Goal: Contribute content: Contribute content

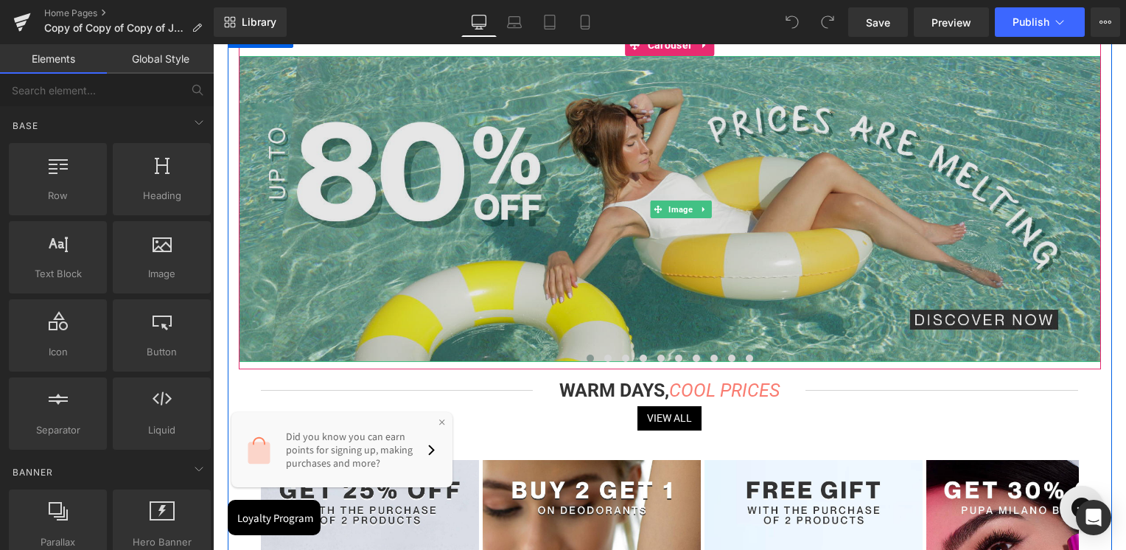
scroll to position [221, 0]
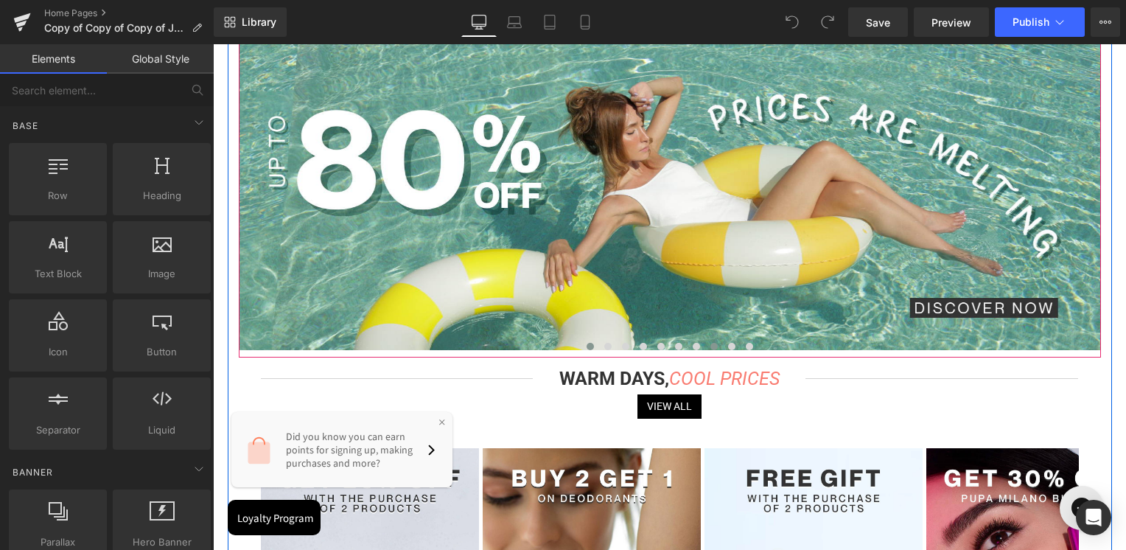
click at [708, 349] on button at bounding box center [714, 346] width 18 height 15
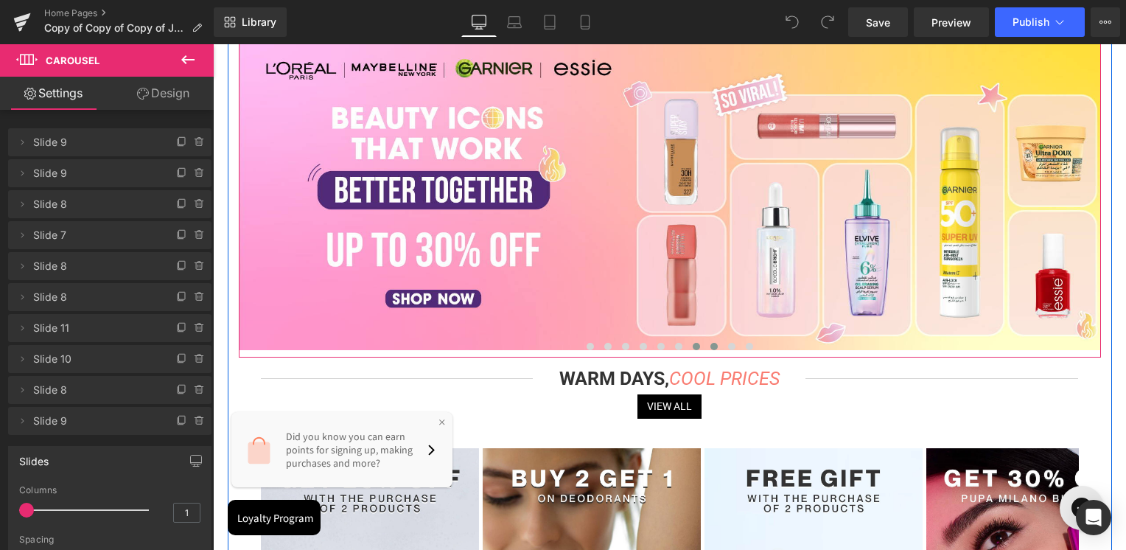
click at [698, 347] on button at bounding box center [696, 346] width 18 height 15
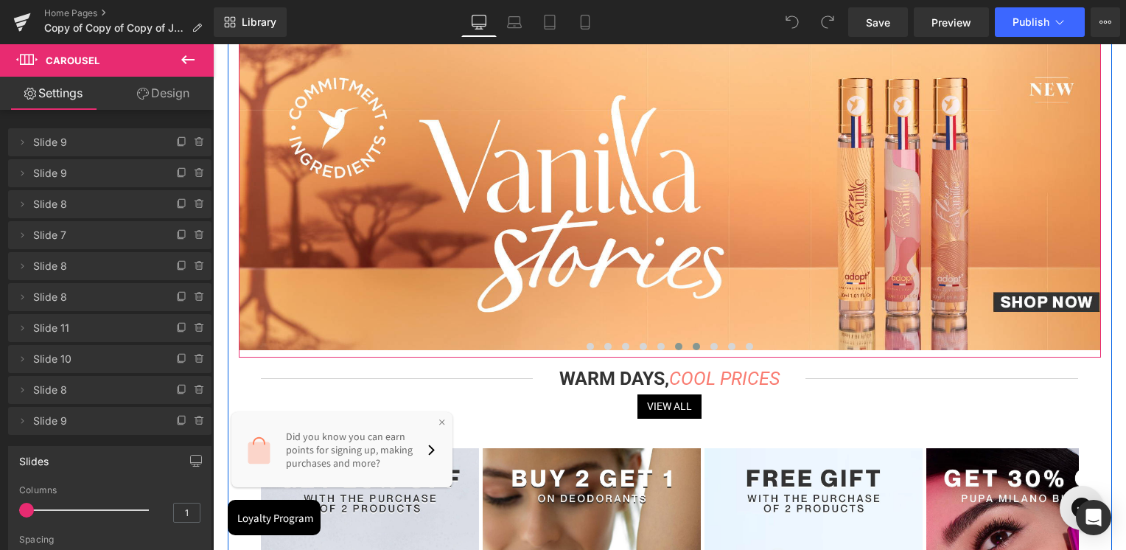
click at [675, 346] on span at bounding box center [678, 346] width 7 height 7
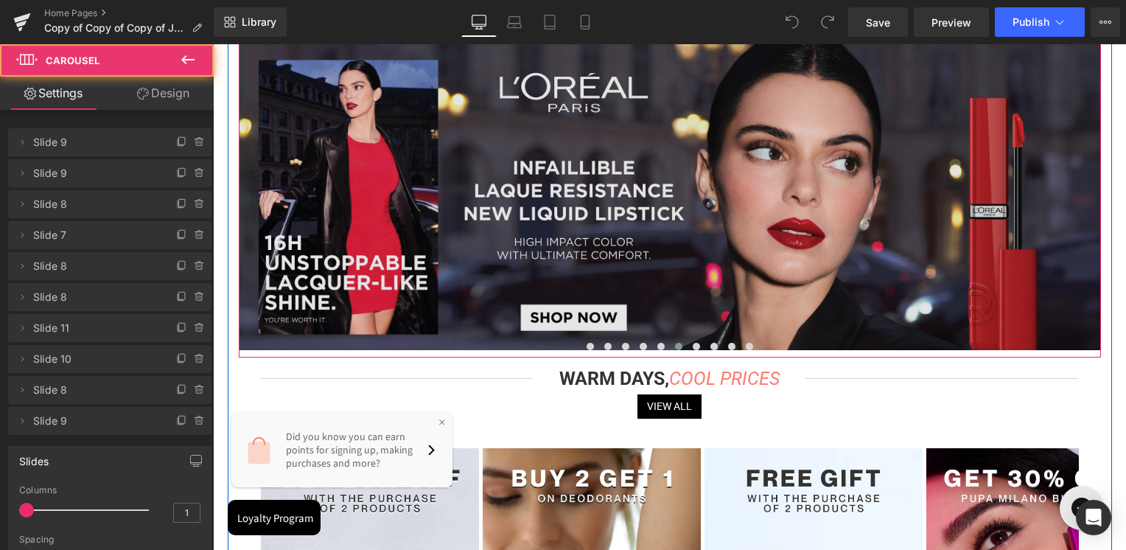
click at [672, 253] on img at bounding box center [681, 197] width 884 height 306
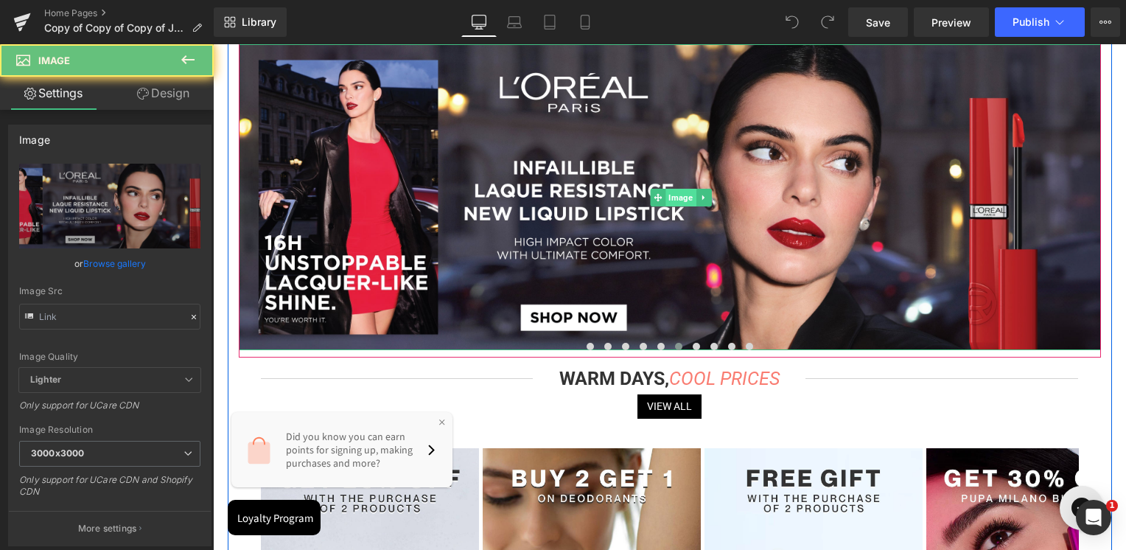
type input "[URL][DOMAIN_NAME]"
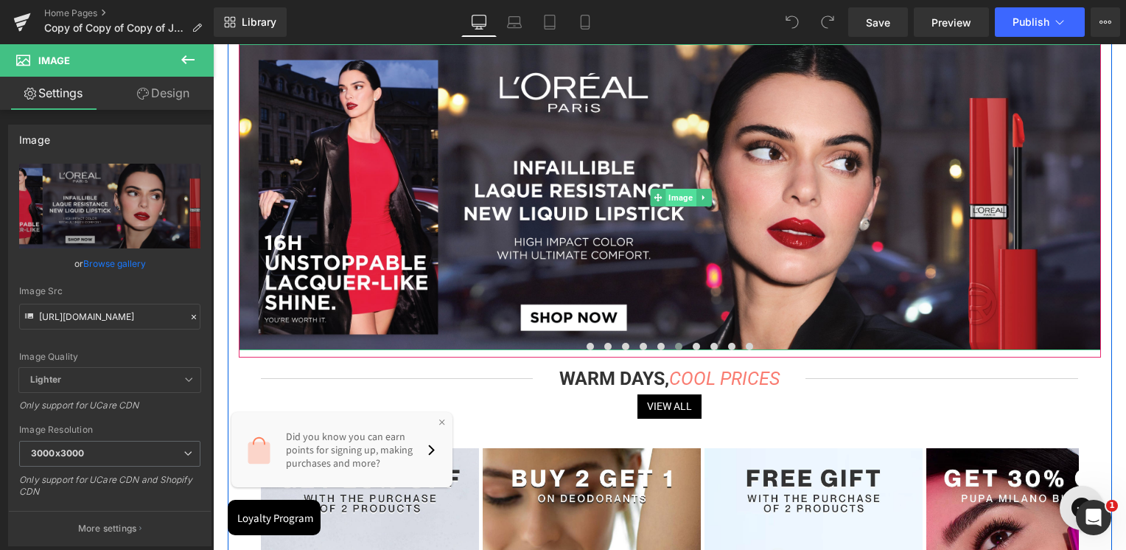
click at [671, 194] on span "Image" at bounding box center [680, 198] width 30 height 18
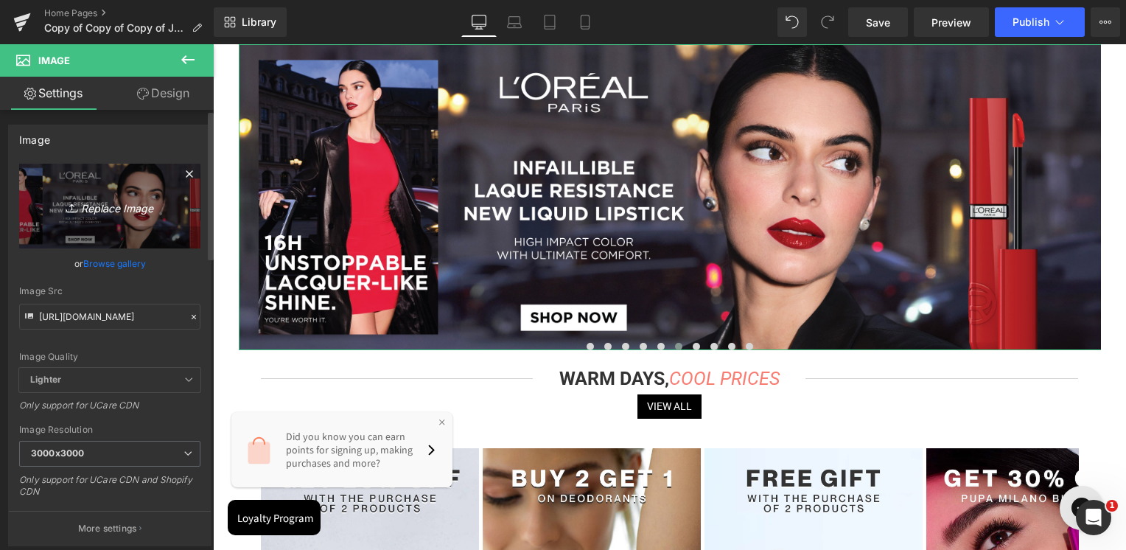
click at [80, 200] on icon "Replace Image" at bounding box center [110, 206] width 118 height 18
type input "C:\fakepath\Armani Homepage banner.jpg"
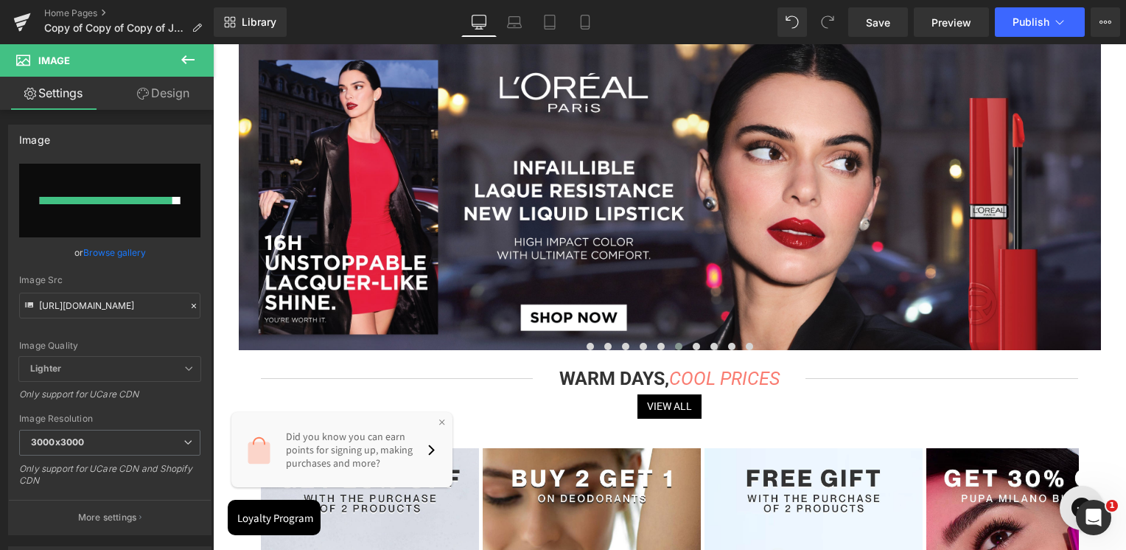
type input "[URL][DOMAIN_NAME]"
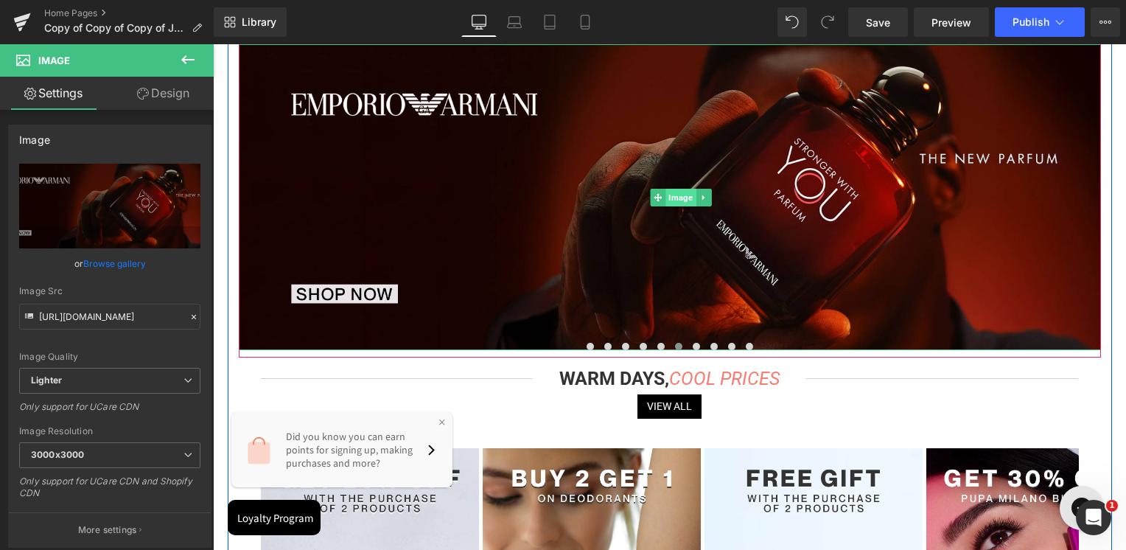
click at [670, 202] on span "Image" at bounding box center [680, 198] width 30 height 18
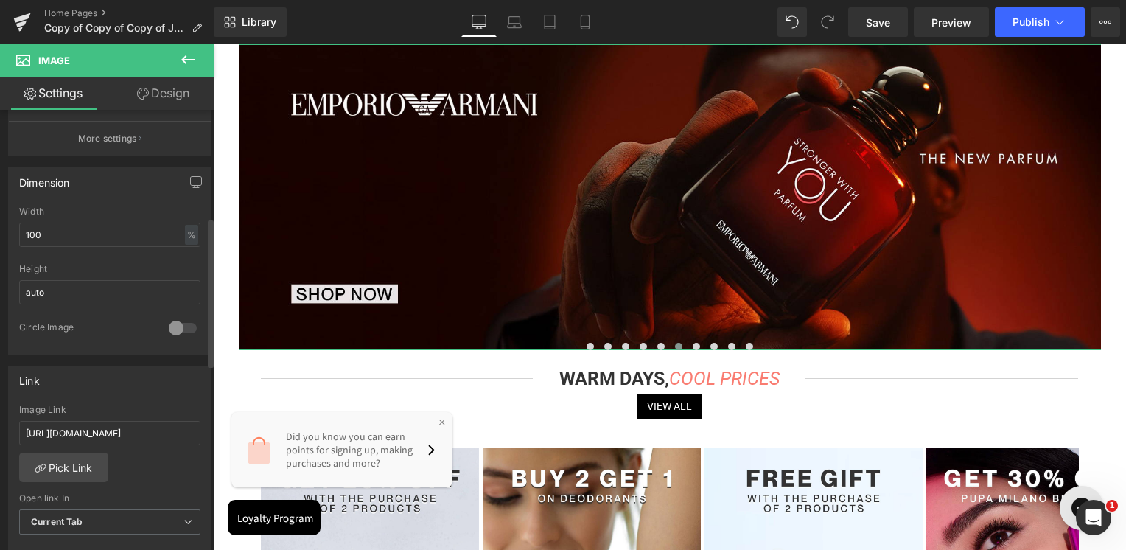
scroll to position [442, 0]
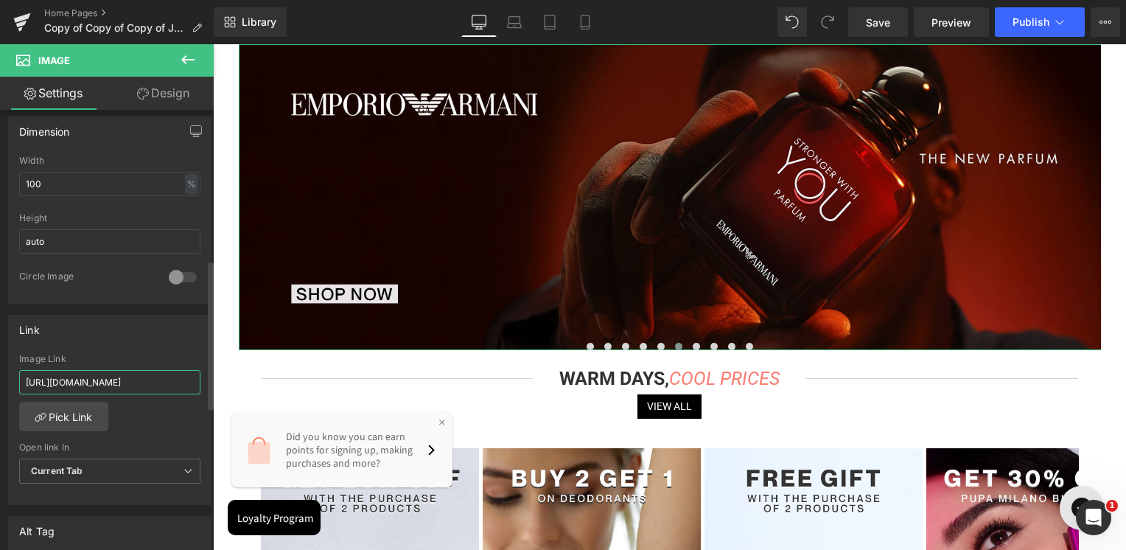
click at [141, 389] on input "[URL][DOMAIN_NAME]" at bounding box center [109, 382] width 181 height 24
paste input "roducts/stronger-with-you-parfum"
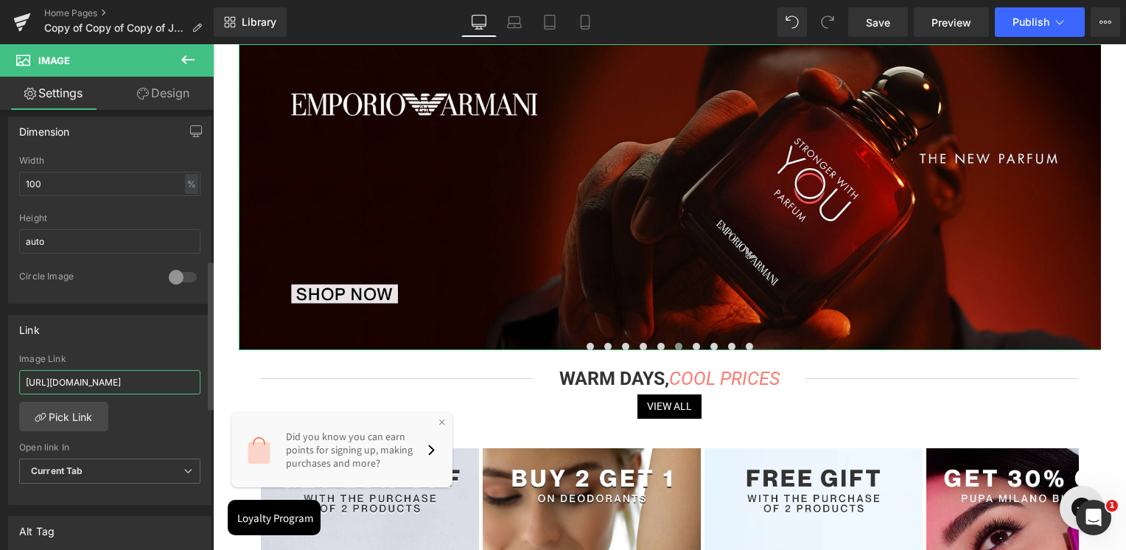
scroll to position [0, 83]
type input "[URL][DOMAIN_NAME]"
click at [150, 362] on div "Image Link [URL][DOMAIN_NAME]" at bounding box center [109, 378] width 181 height 48
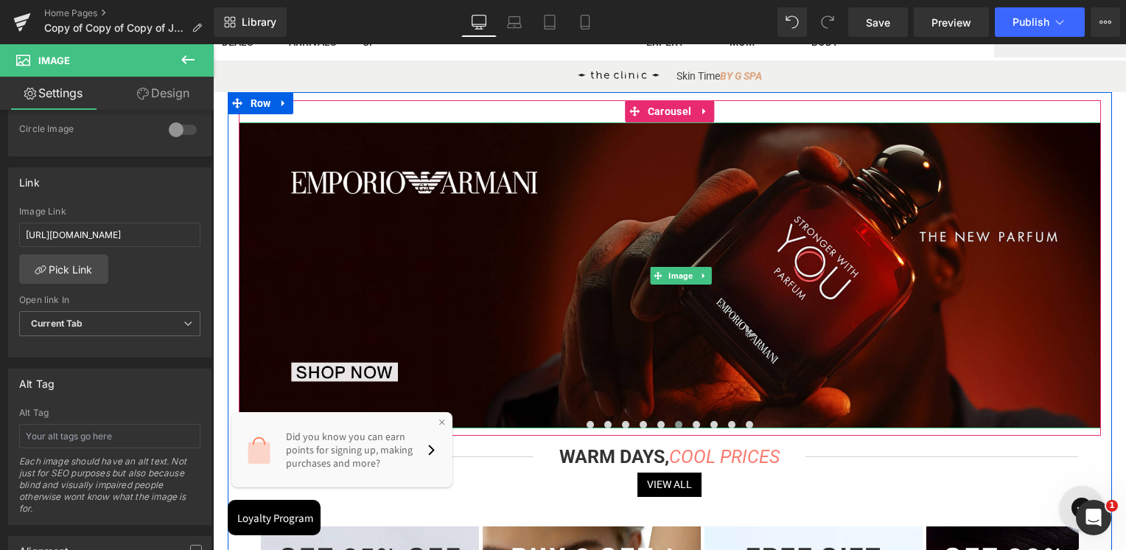
scroll to position [74, 0]
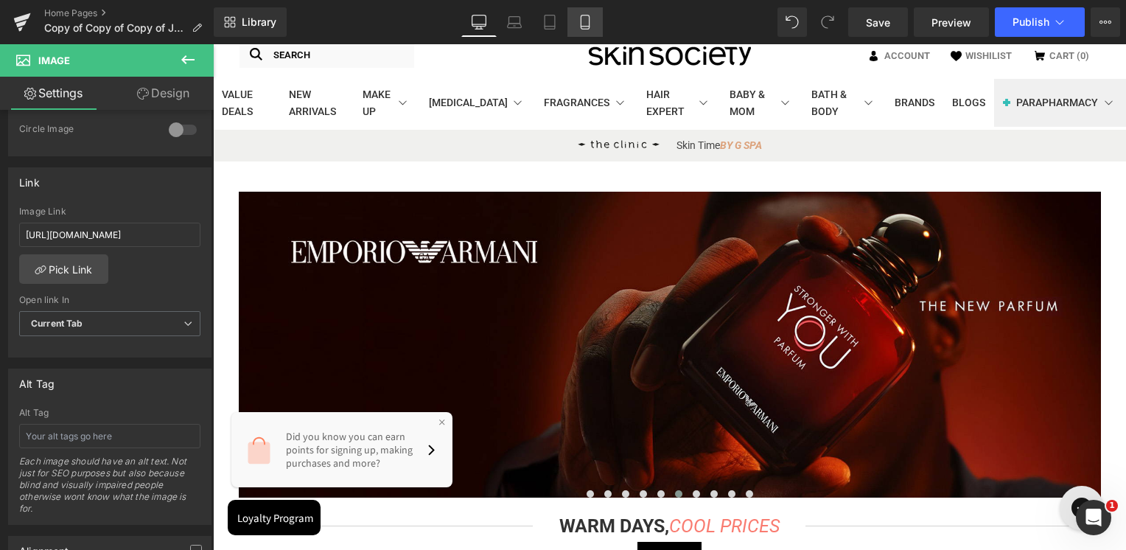
click at [590, 18] on icon at bounding box center [585, 22] width 15 height 15
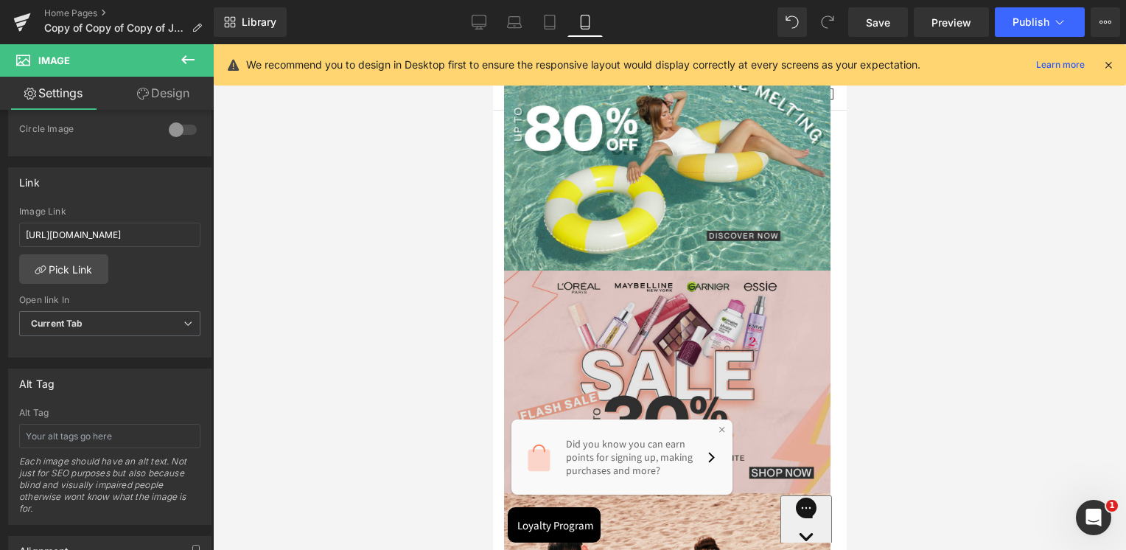
scroll to position [0, 0]
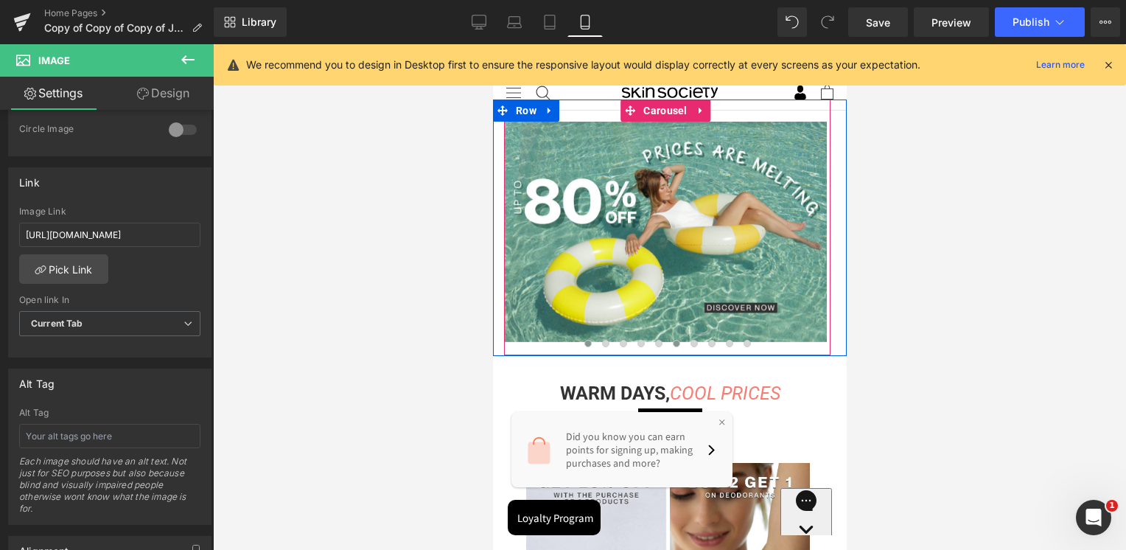
click at [678, 341] on button at bounding box center [676, 343] width 18 height 15
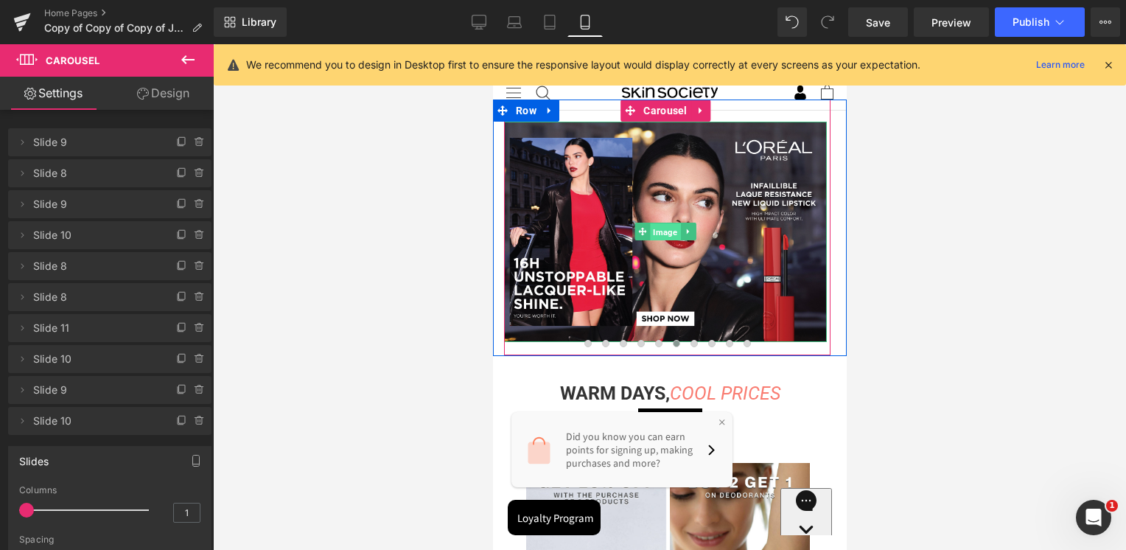
click at [659, 234] on span "Image" at bounding box center [664, 232] width 30 height 18
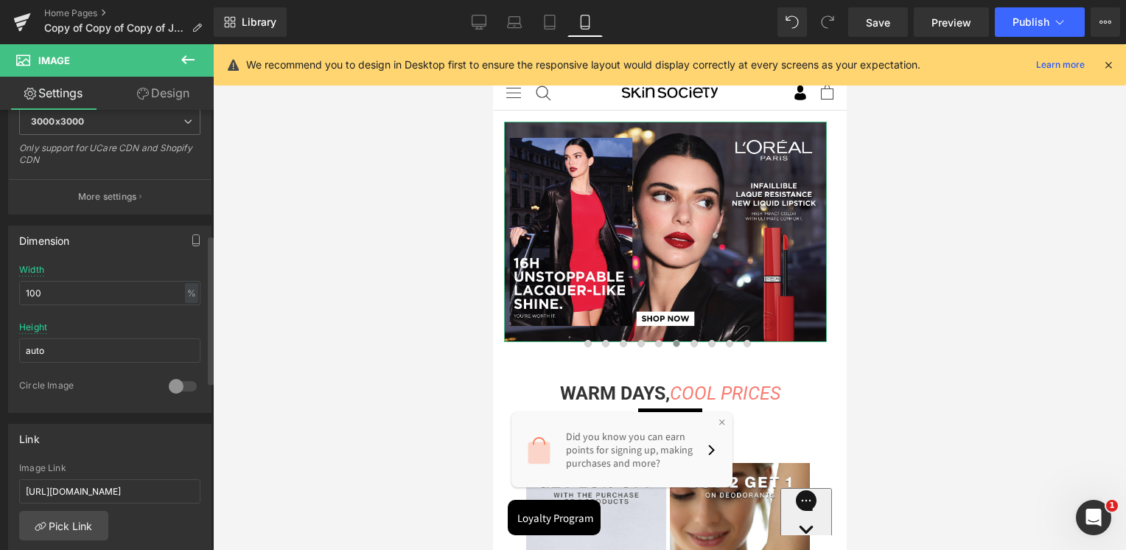
scroll to position [368, 0]
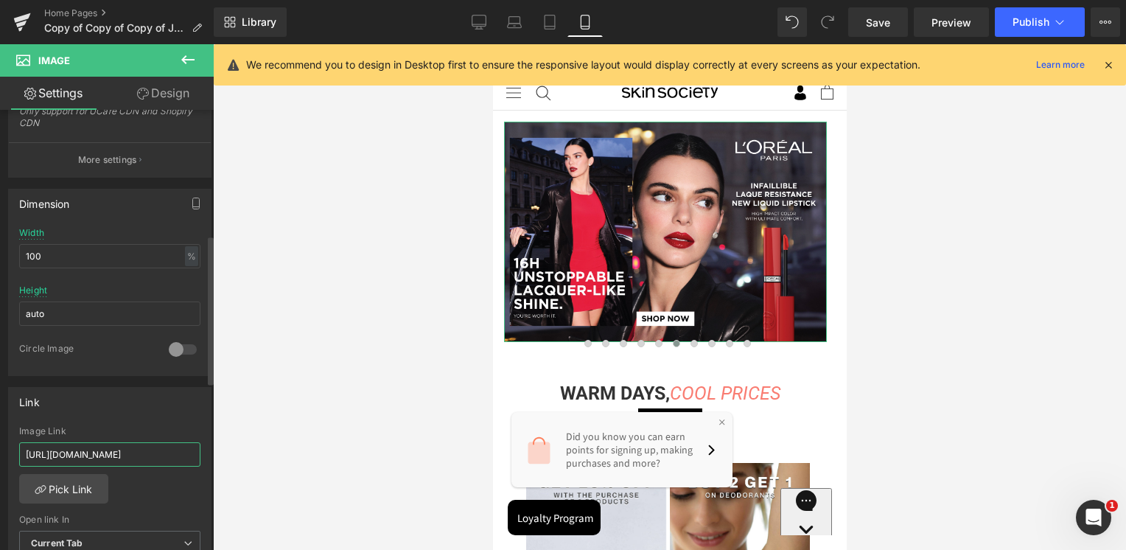
click at [102, 452] on input "[URL][DOMAIN_NAME]" at bounding box center [109, 454] width 181 height 24
click at [101, 452] on input "[URL][DOMAIN_NAME]" at bounding box center [109, 454] width 181 height 24
paste input "roducts/stronger-with-you-parfum"
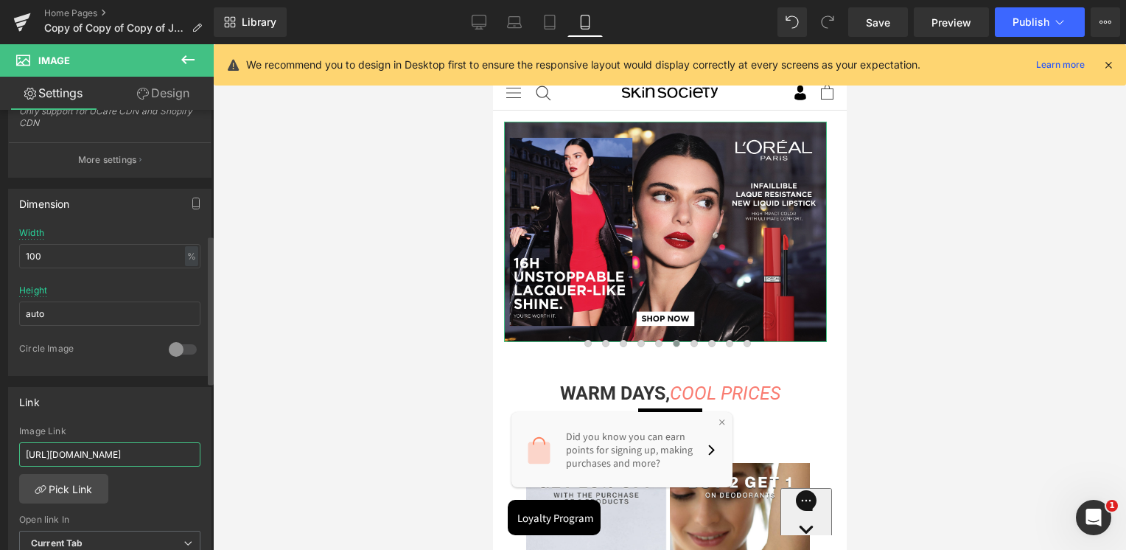
type input "[URL][DOMAIN_NAME]"
click at [105, 417] on div "Link [URL][DOMAIN_NAME] Image Link [URL][DOMAIN_NAME] Pick Link Current Tab New…" at bounding box center [109, 482] width 203 height 191
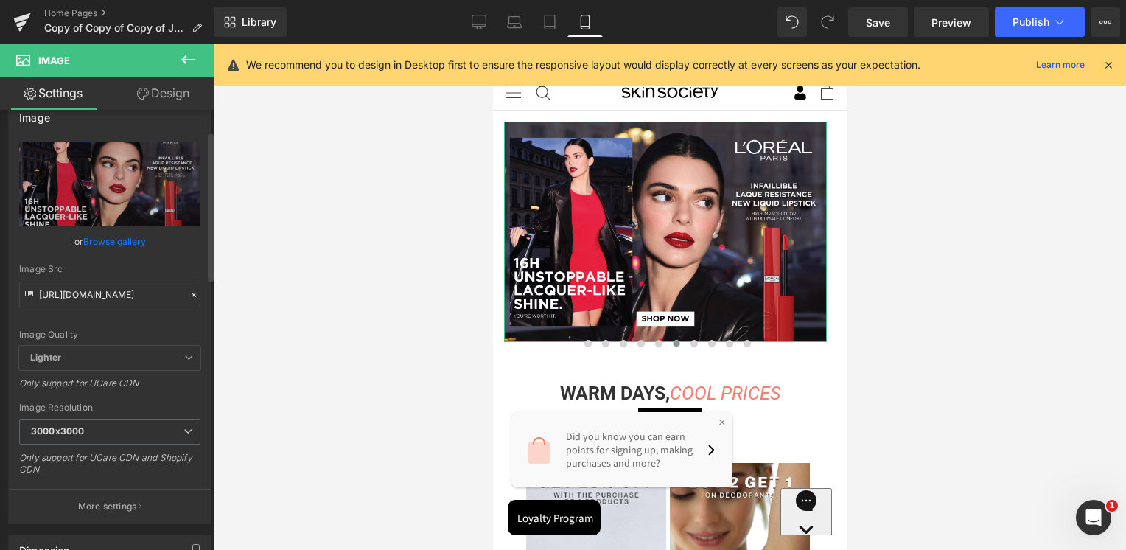
scroll to position [0, 0]
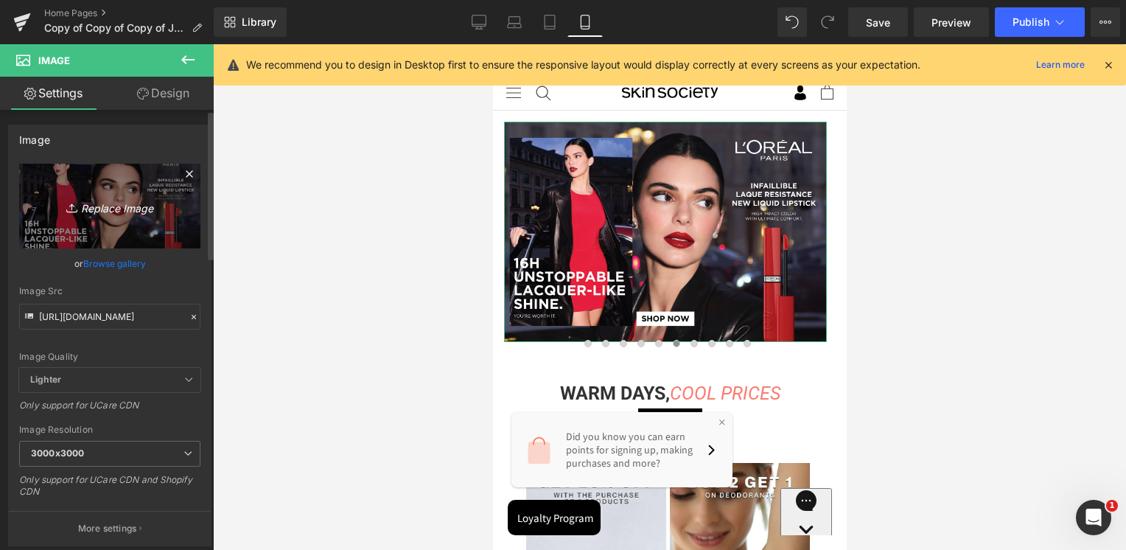
click at [130, 207] on icon "Replace Image" at bounding box center [110, 206] width 118 height 18
type input "C:\fakepath\Armani Homepage mobile banner.jpg"
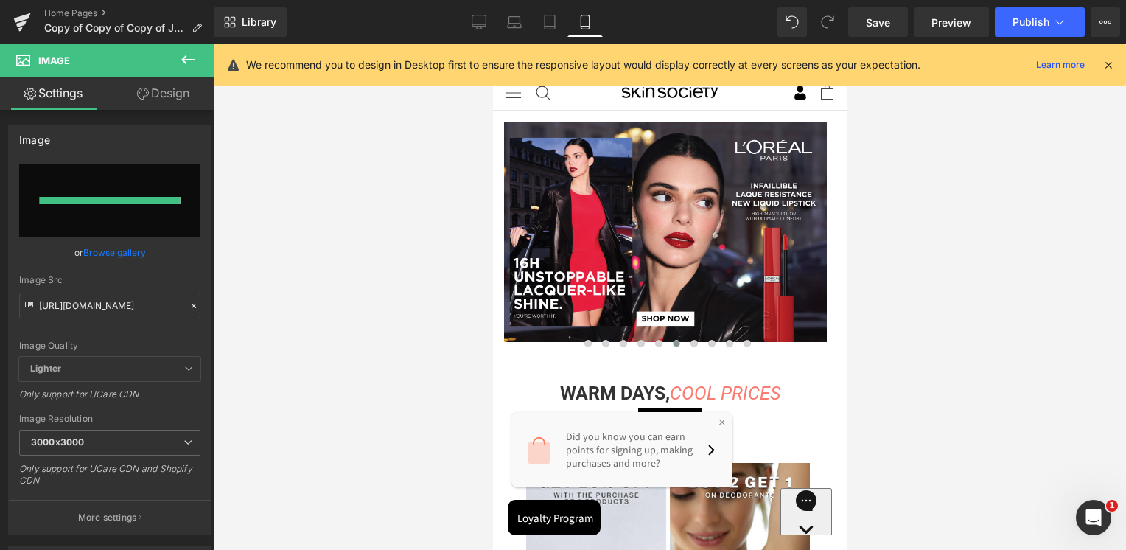
type input "[URL][DOMAIN_NAME]"
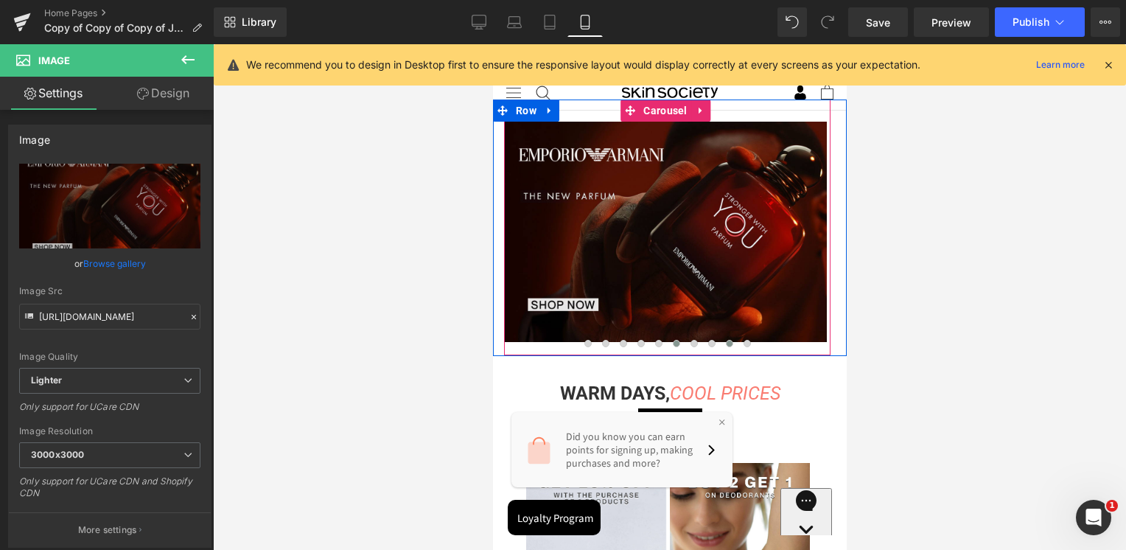
click at [727, 341] on span at bounding box center [728, 343] width 7 height 7
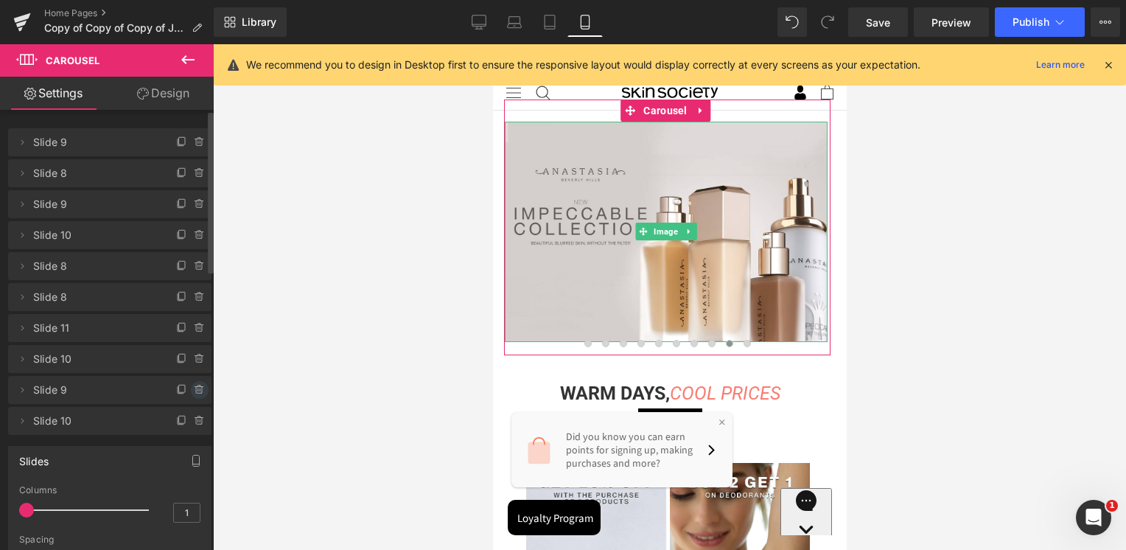
click at [196, 391] on icon at bounding box center [199, 390] width 6 height 7
click at [190, 387] on button "Delete" at bounding box center [184, 390] width 46 height 19
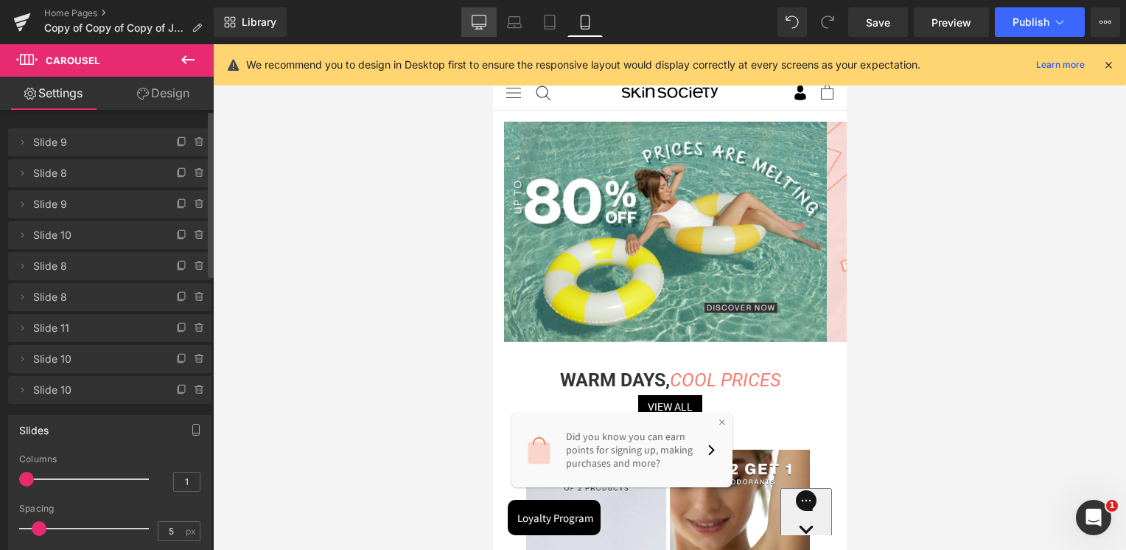
click at [482, 20] on icon at bounding box center [478, 22] width 15 height 15
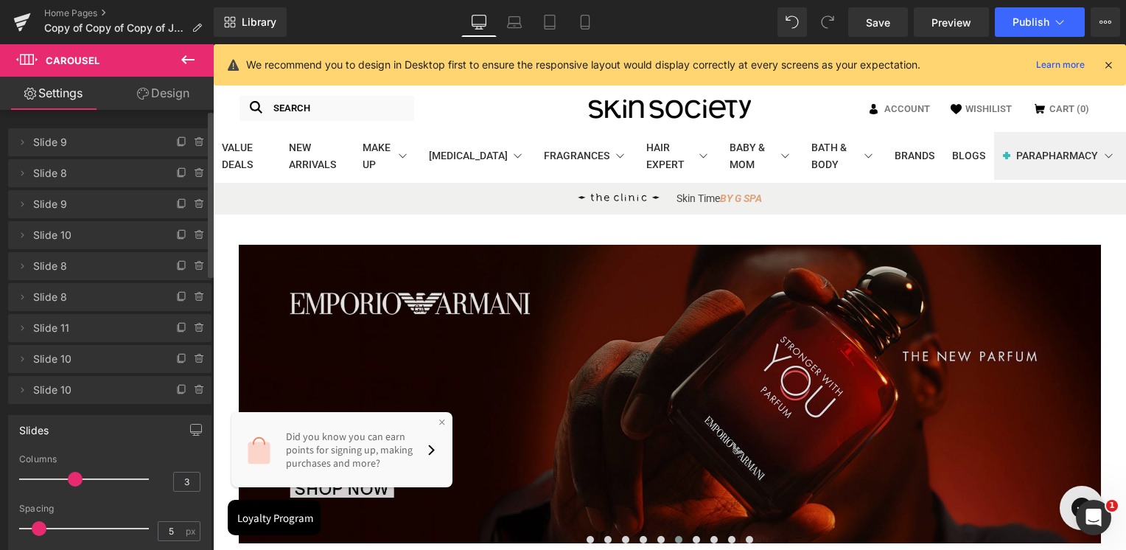
scroll to position [221, 0]
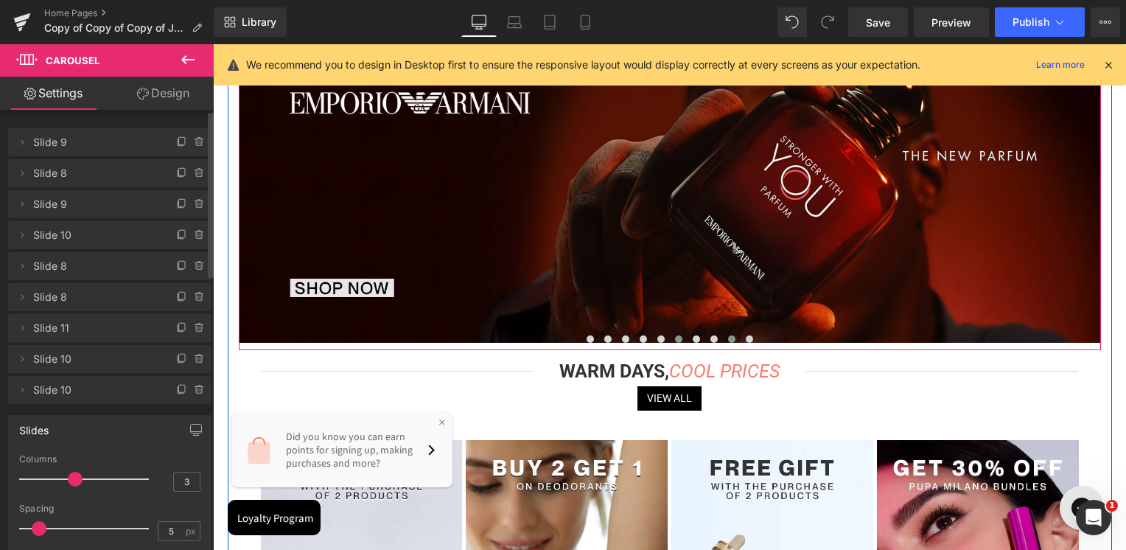
click at [728, 336] on span at bounding box center [731, 338] width 7 height 7
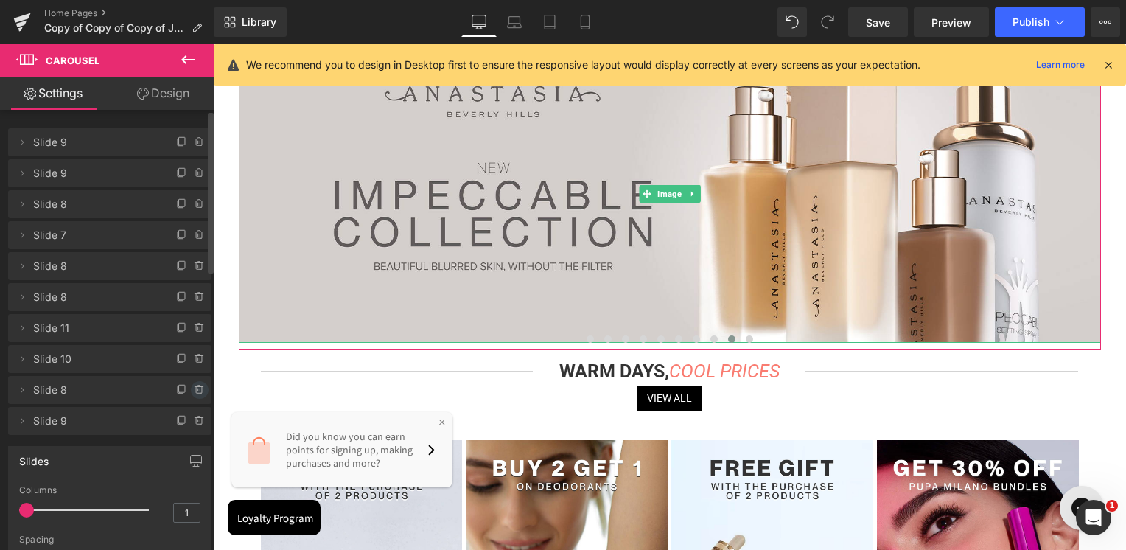
click at [194, 390] on icon at bounding box center [200, 390] width 12 height 12
click at [192, 390] on button "Delete" at bounding box center [184, 390] width 46 height 19
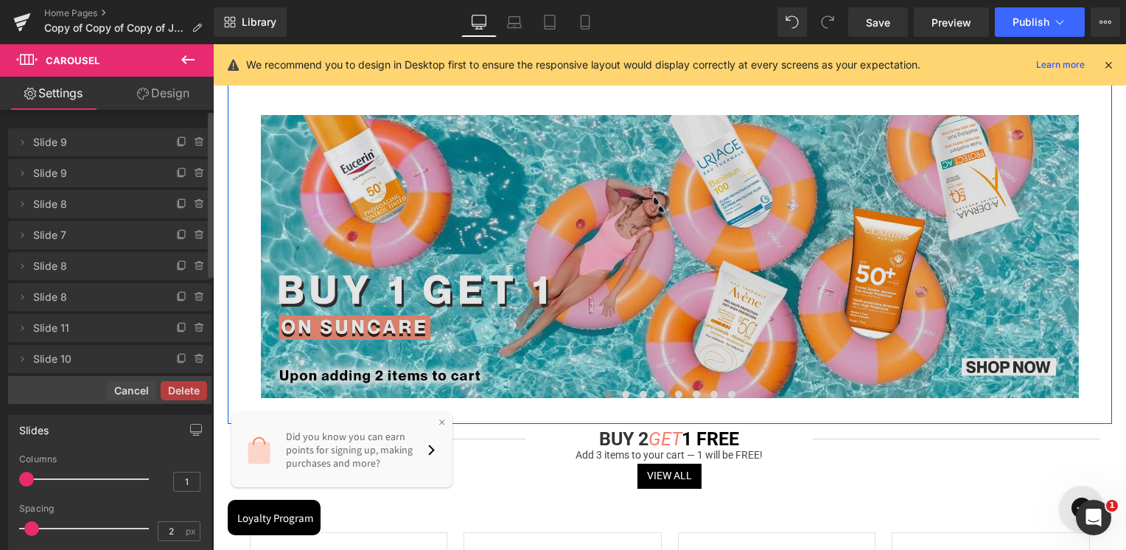
scroll to position [1105, 0]
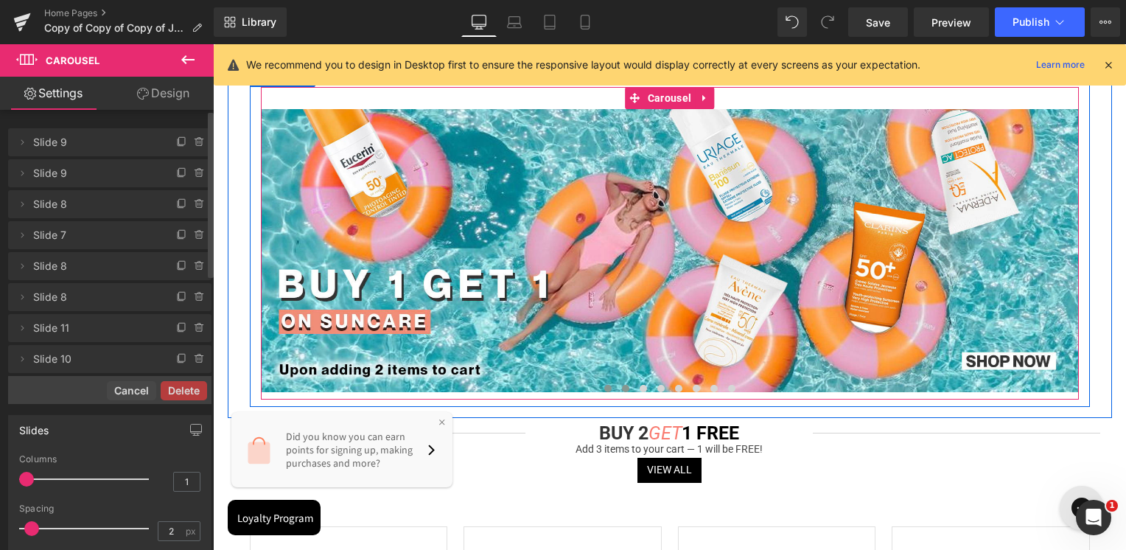
click at [623, 391] on span at bounding box center [625, 388] width 7 height 7
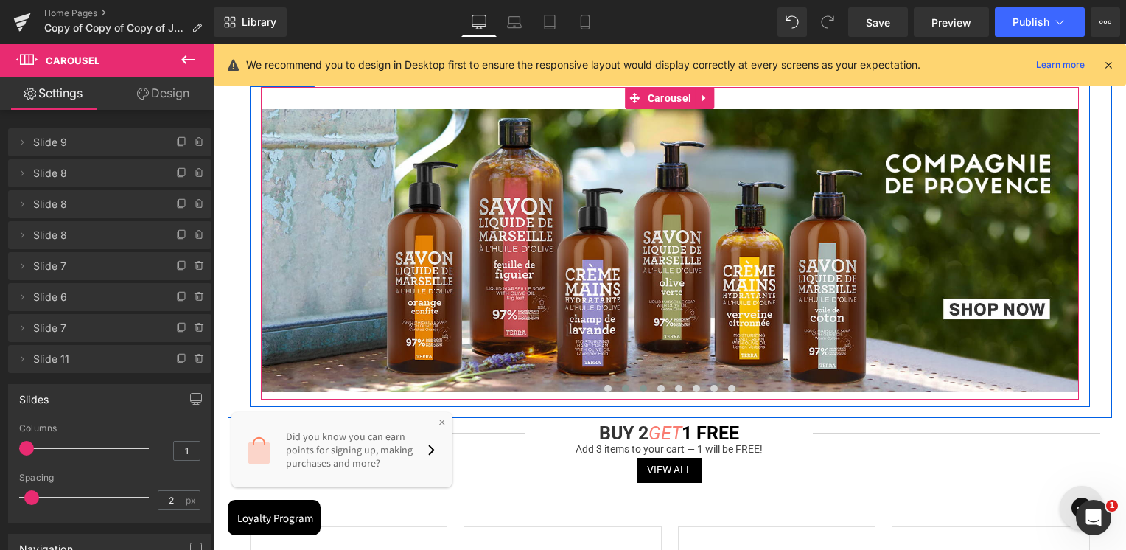
click at [642, 381] on button at bounding box center [643, 388] width 18 height 15
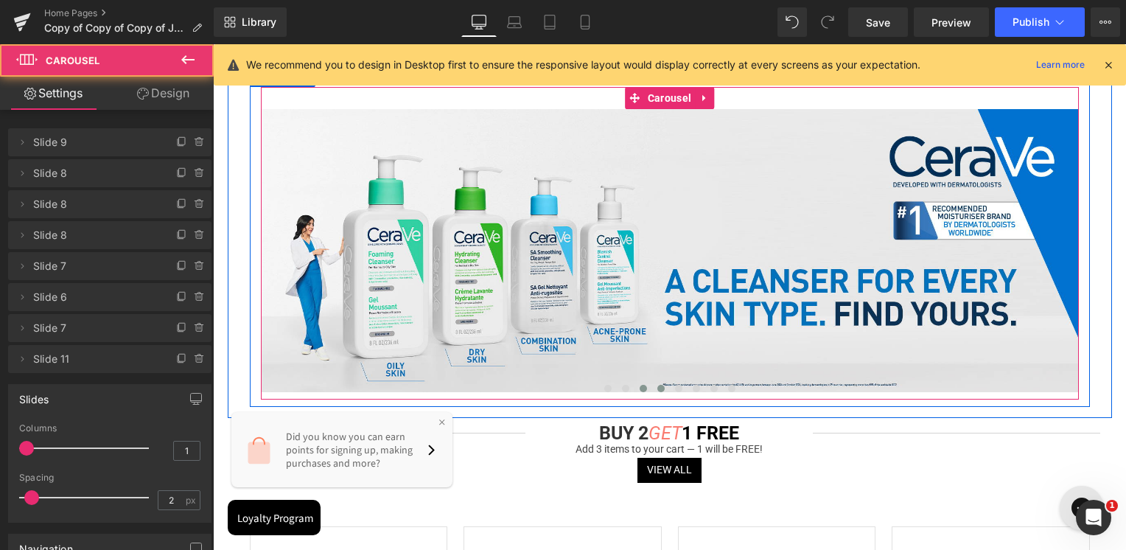
click at [663, 388] on button at bounding box center [661, 388] width 18 height 15
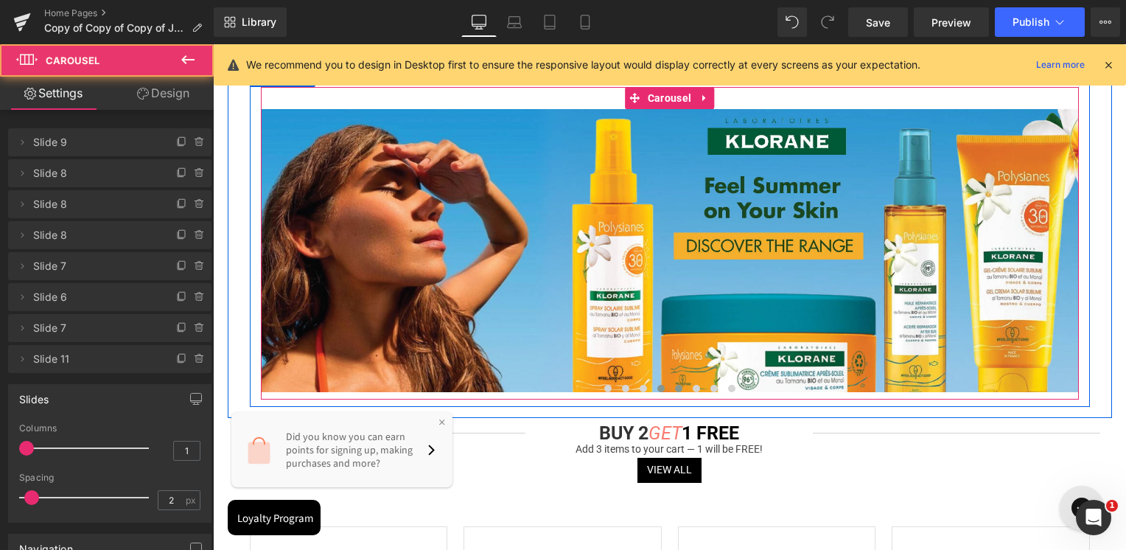
click at [676, 388] on span at bounding box center [678, 388] width 7 height 7
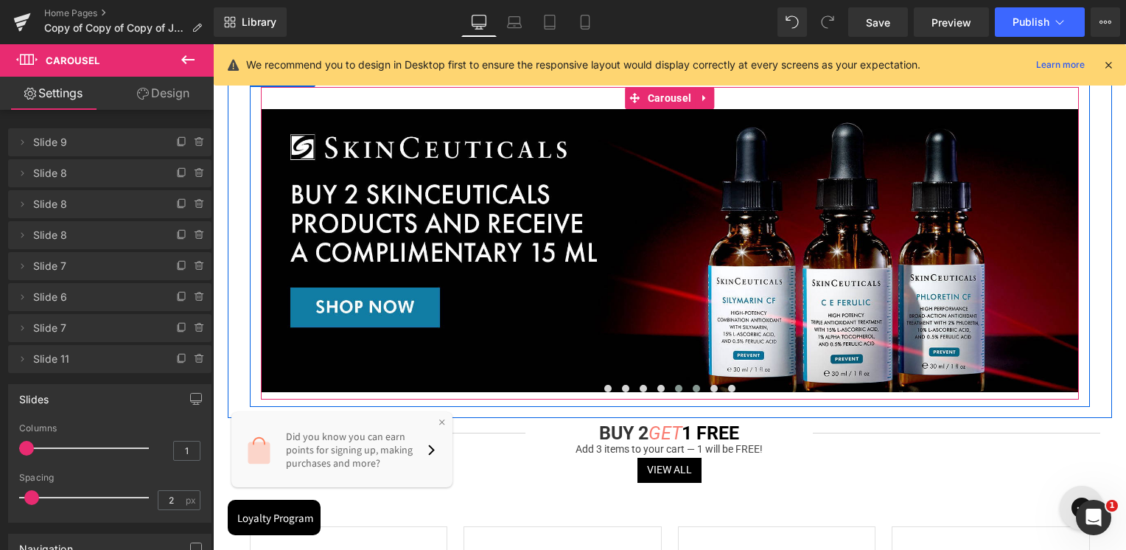
click at [690, 390] on button at bounding box center [696, 388] width 18 height 15
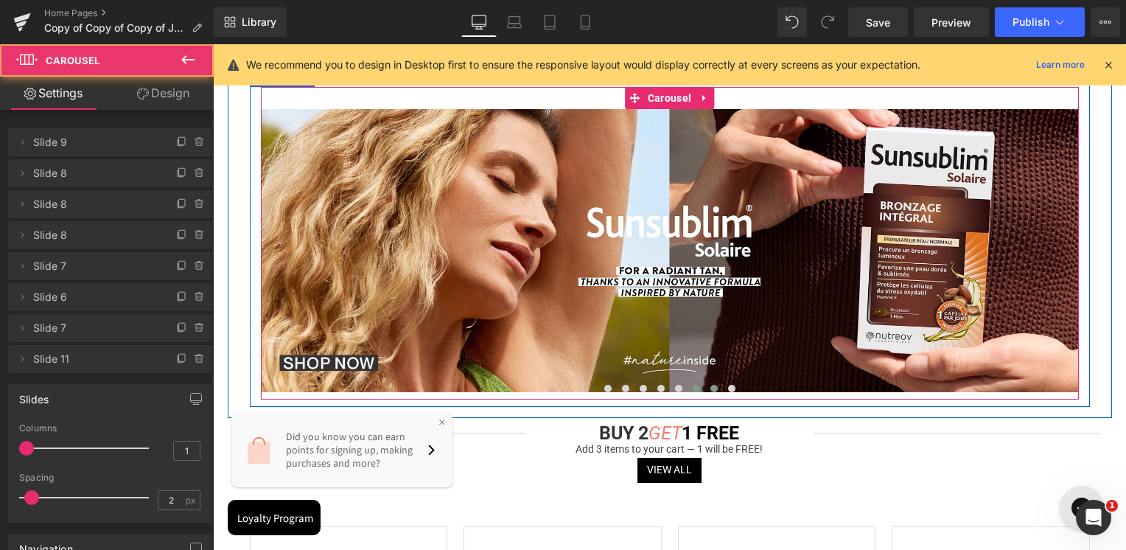
click at [707, 390] on button at bounding box center [714, 388] width 18 height 15
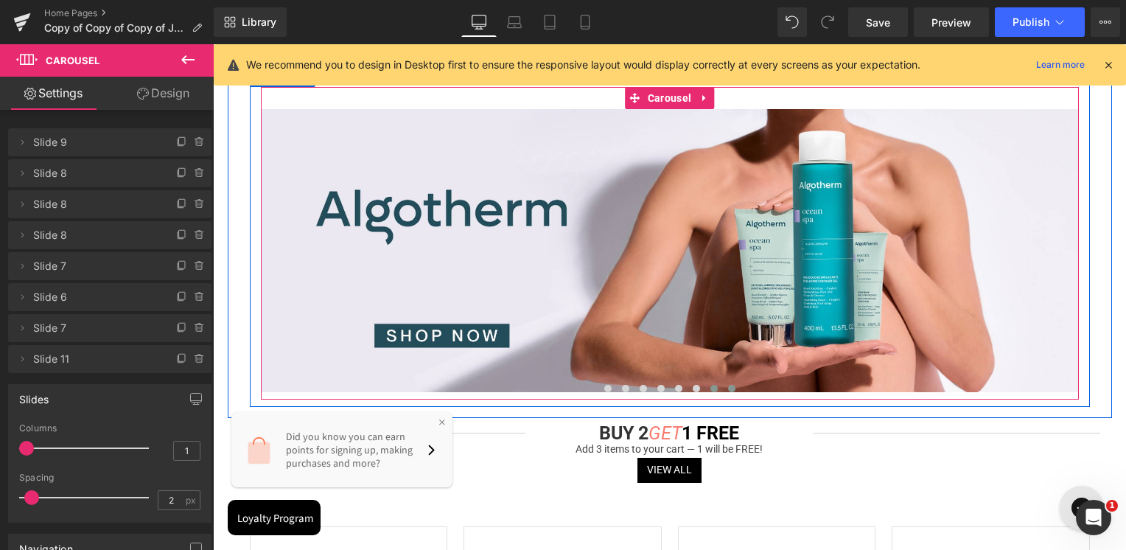
click at [728, 388] on span at bounding box center [731, 388] width 7 height 7
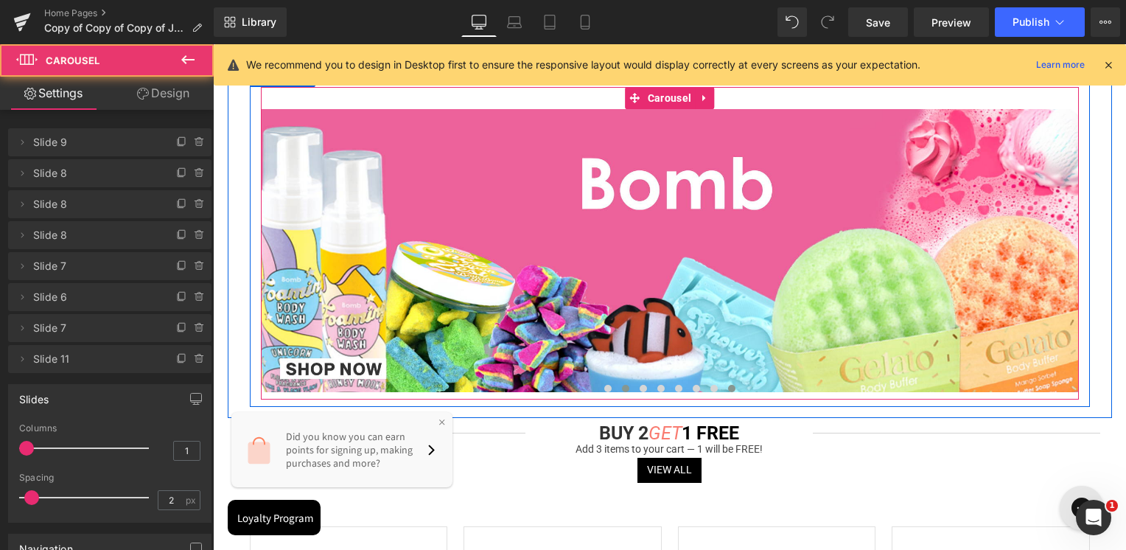
click at [628, 393] on button at bounding box center [626, 388] width 18 height 15
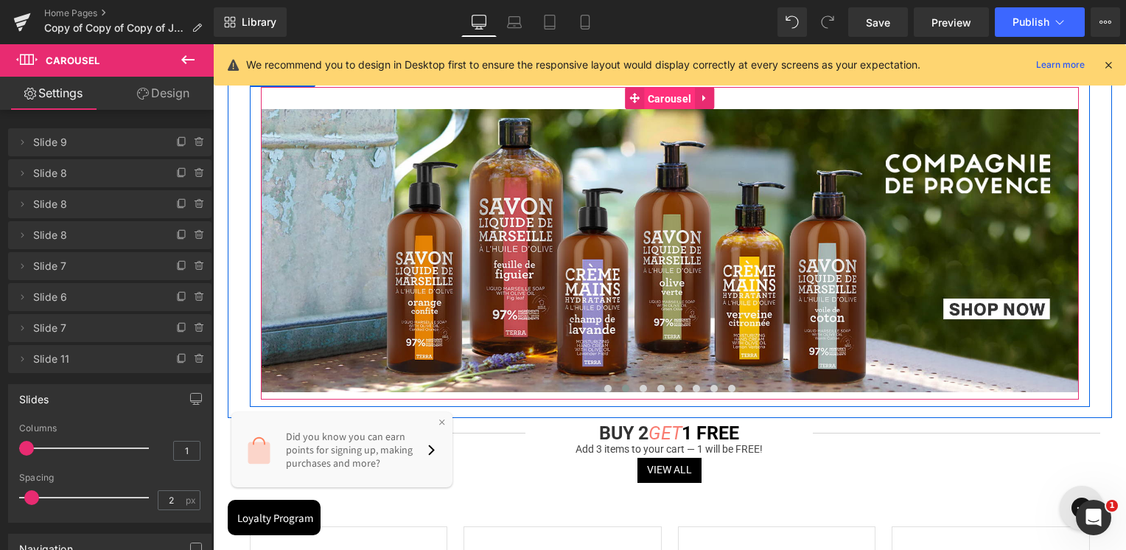
click at [687, 99] on span "Carousel" at bounding box center [669, 99] width 51 height 22
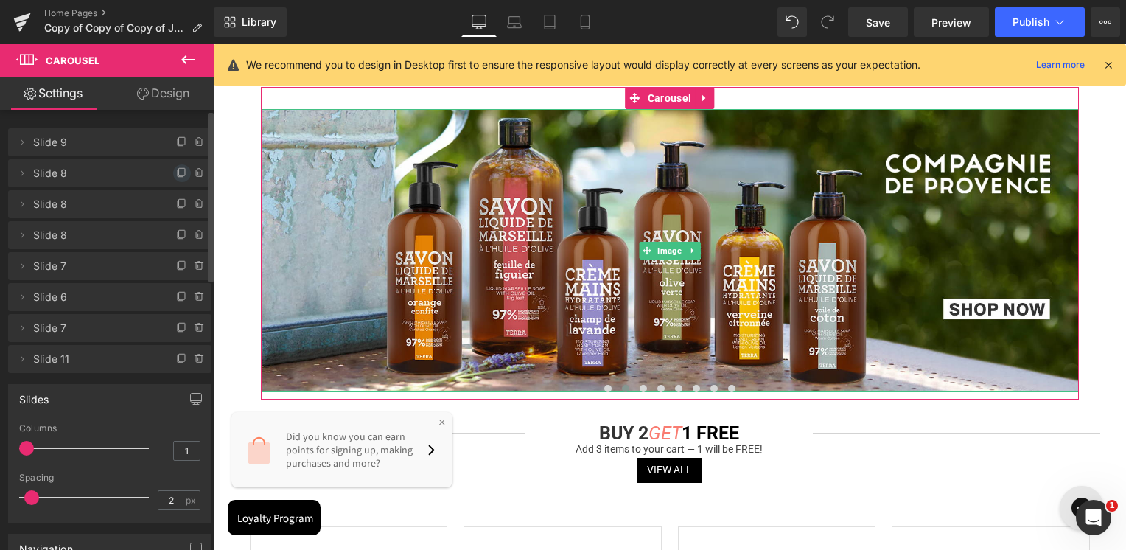
click at [177, 170] on icon at bounding box center [182, 173] width 12 height 12
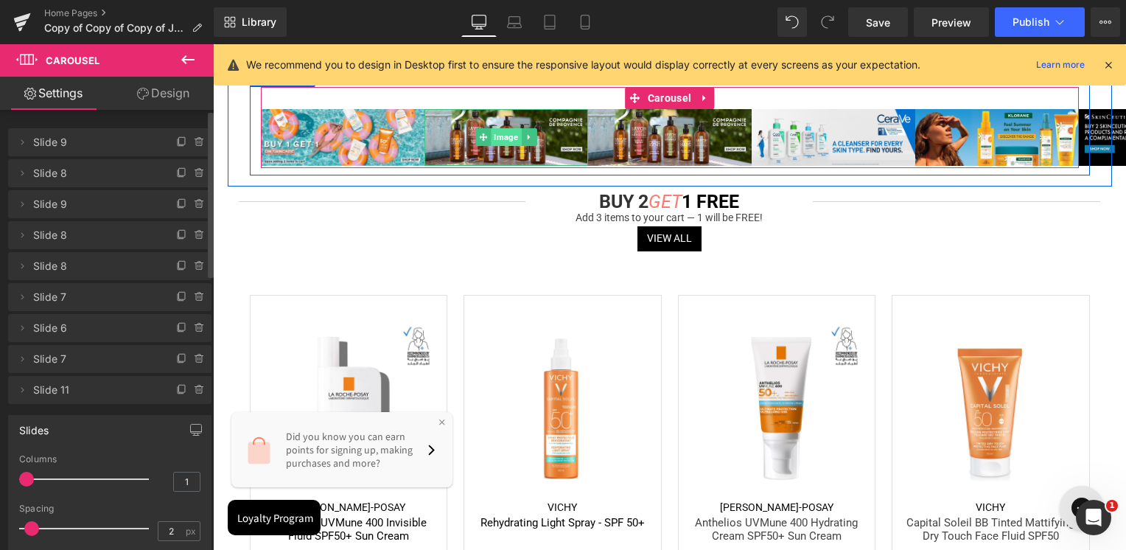
click at [507, 141] on span "Image" at bounding box center [506, 137] width 30 height 18
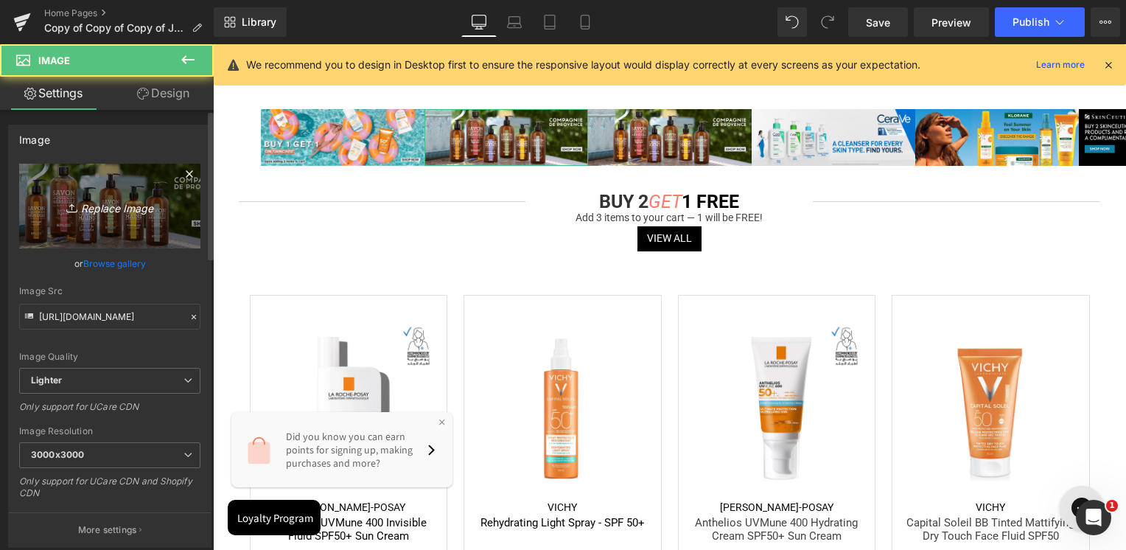
click at [123, 192] on link "Replace Image" at bounding box center [109, 206] width 181 height 85
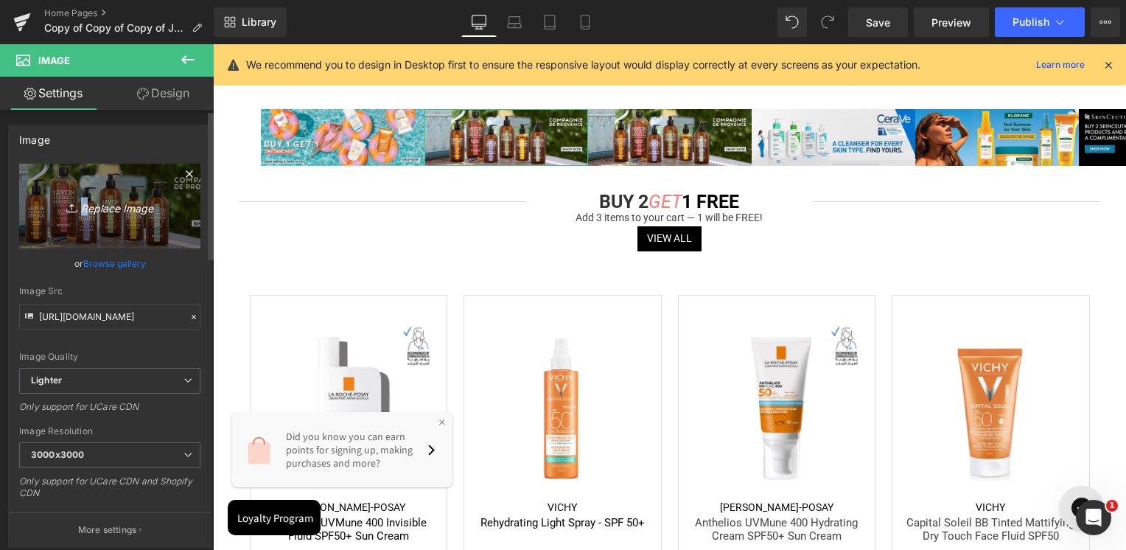
type input "C:\fakepath\Vichy liftactiv Desktop.jpg"
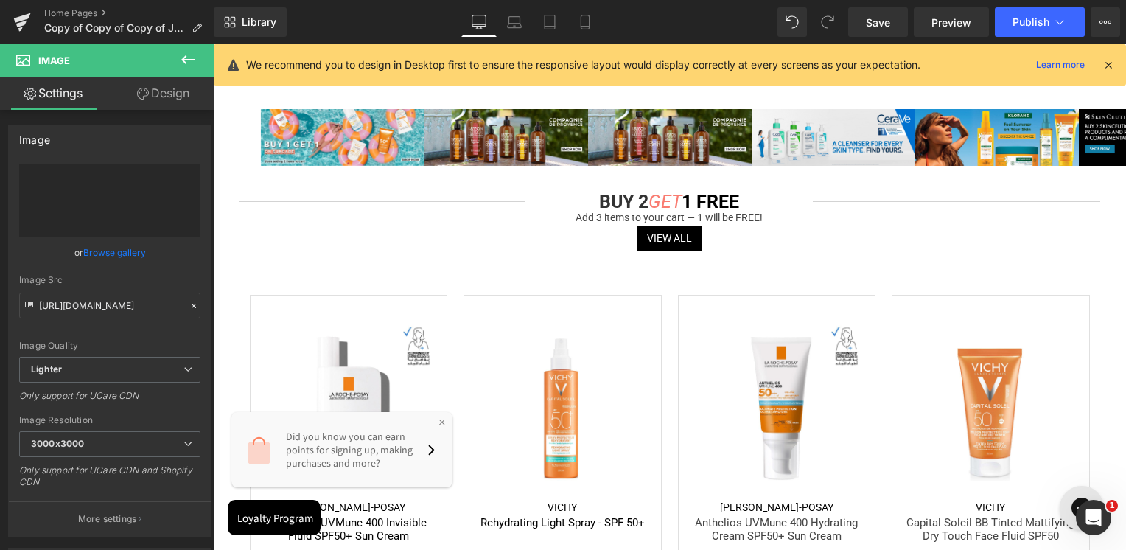
type input "[URL][DOMAIN_NAME]"
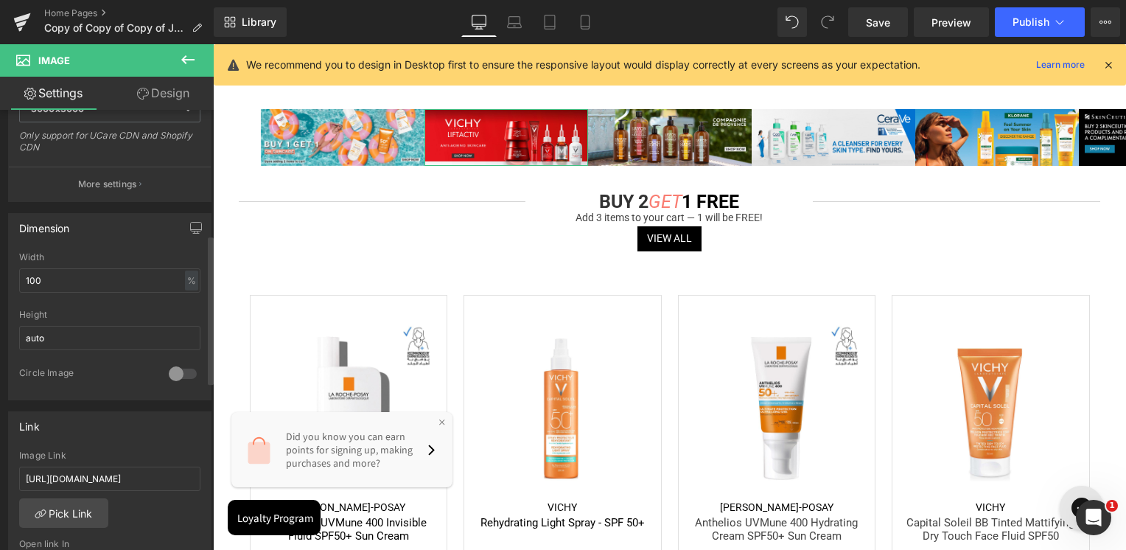
scroll to position [368, 0]
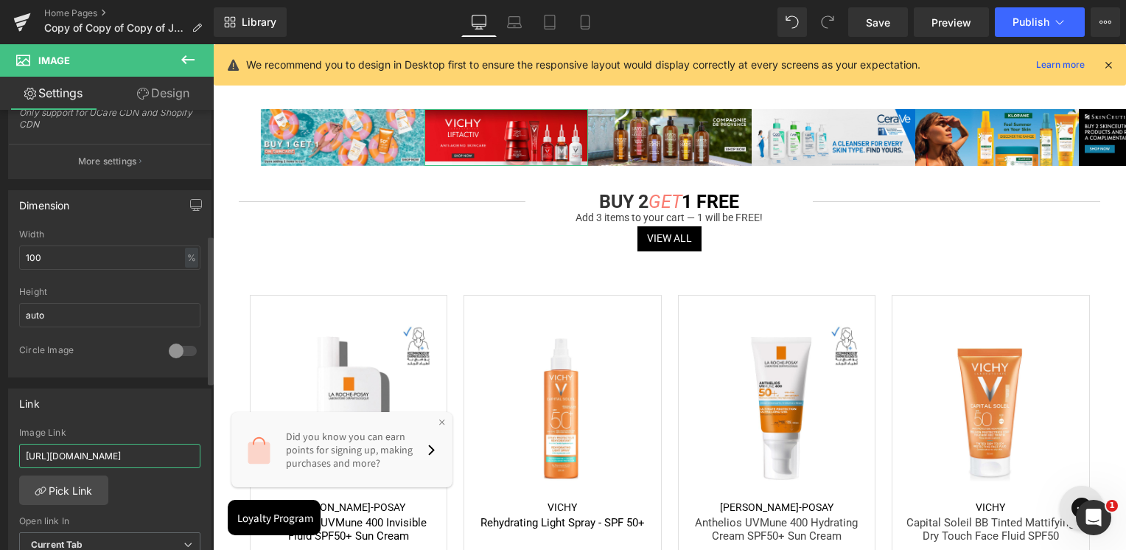
click at [102, 446] on input "[URL][DOMAIN_NAME]" at bounding box center [109, 455] width 181 height 24
paste input "pages/search-results-page?q=vichy%20liftactiv&tab=products&sort_by=created&page…"
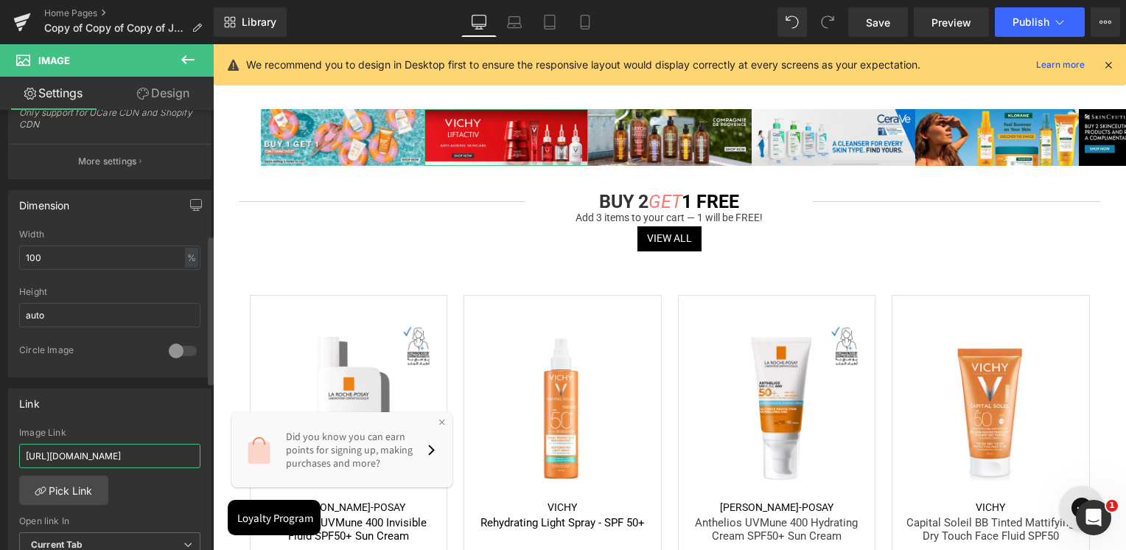
scroll to position [0, 307]
type input "[URL][DOMAIN_NAME]"
click at [116, 410] on div "Link" at bounding box center [110, 403] width 202 height 28
click at [599, 28] on link "Mobile" at bounding box center [584, 21] width 35 height 29
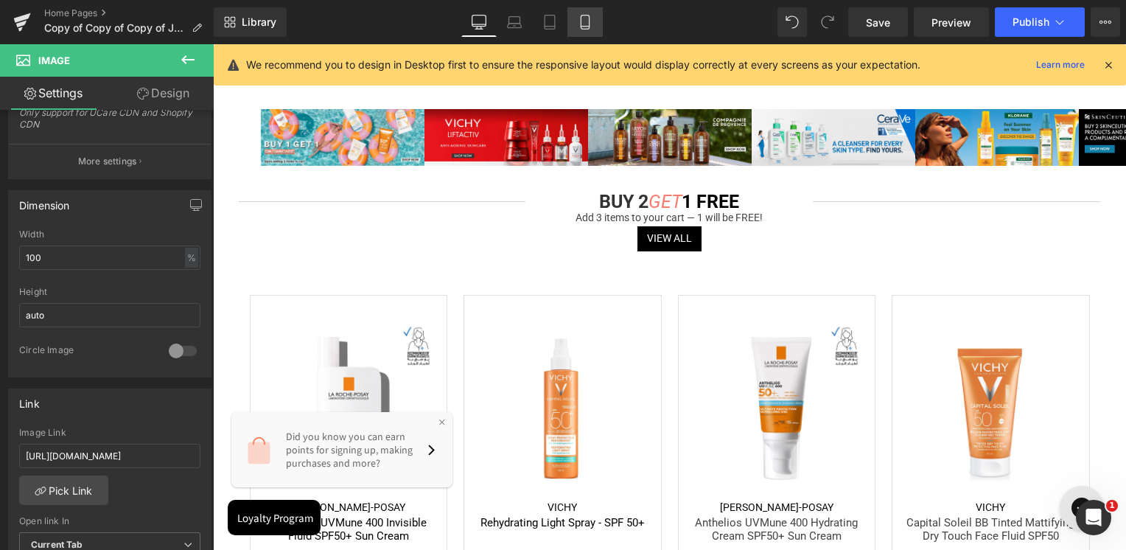
click at [599, 28] on link "Mobile" at bounding box center [584, 21] width 35 height 29
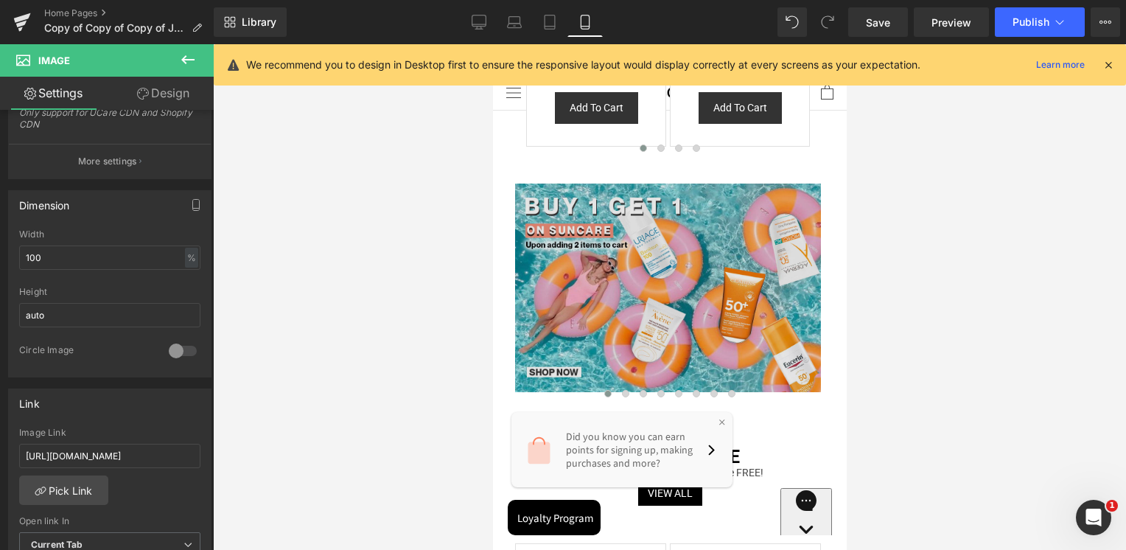
scroll to position [958, 0]
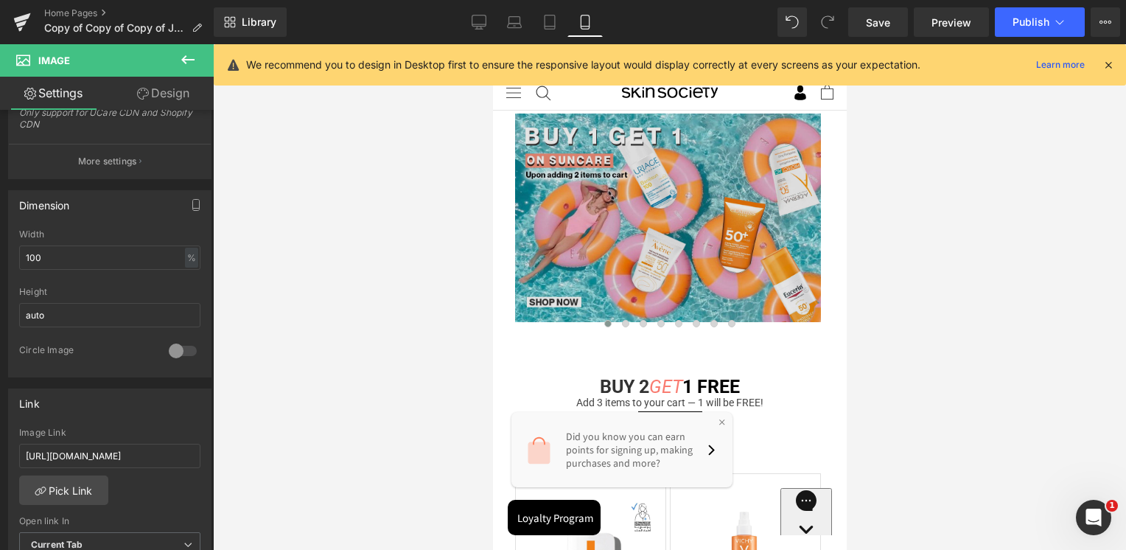
click at [643, 147] on img at bounding box center [667, 217] width 306 height 208
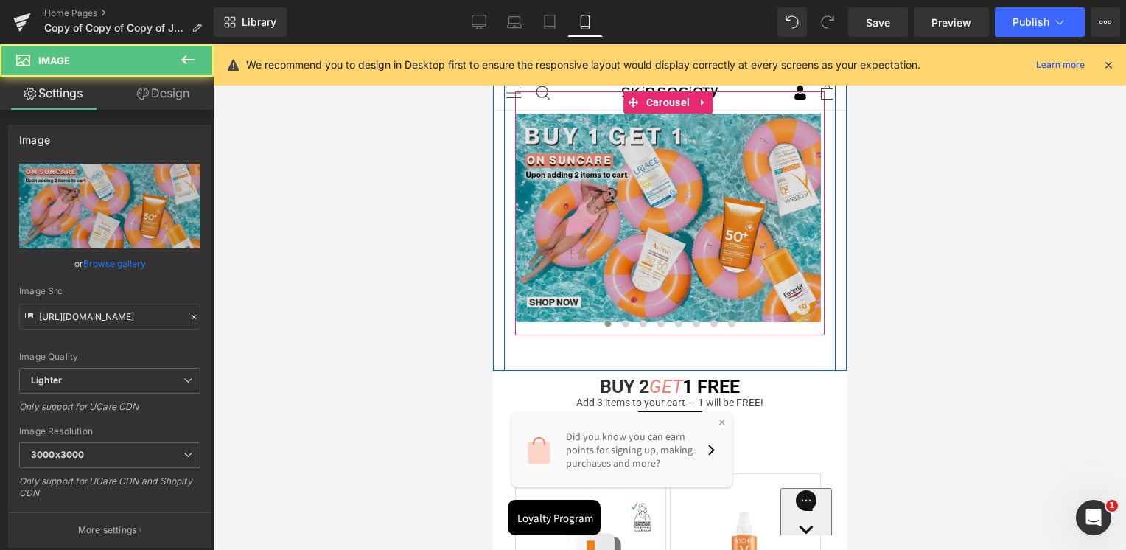
click at [646, 99] on span "Carousel" at bounding box center [667, 102] width 51 height 22
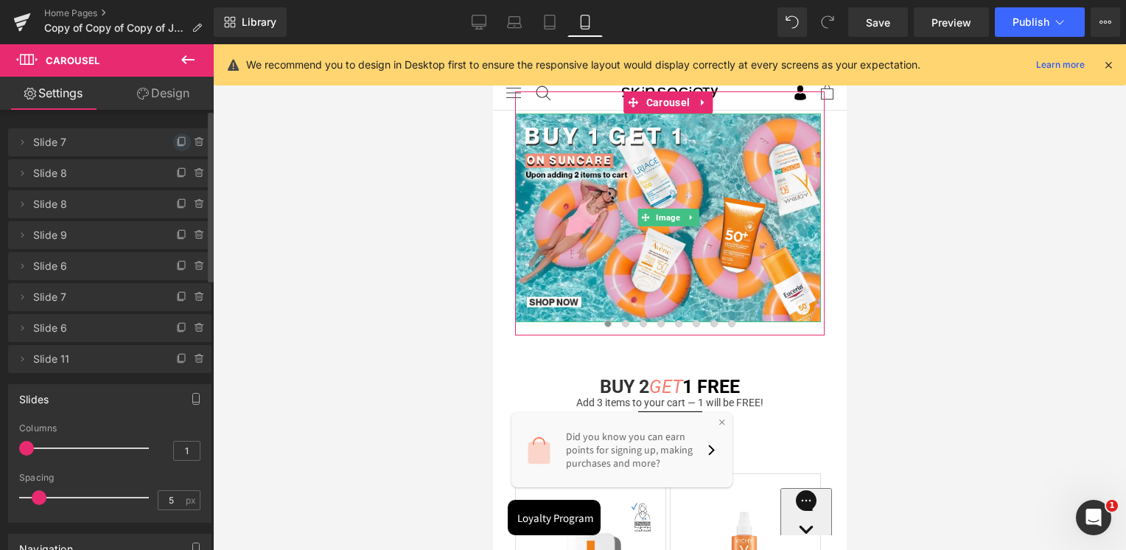
click at [179, 140] on icon at bounding box center [182, 140] width 6 height 7
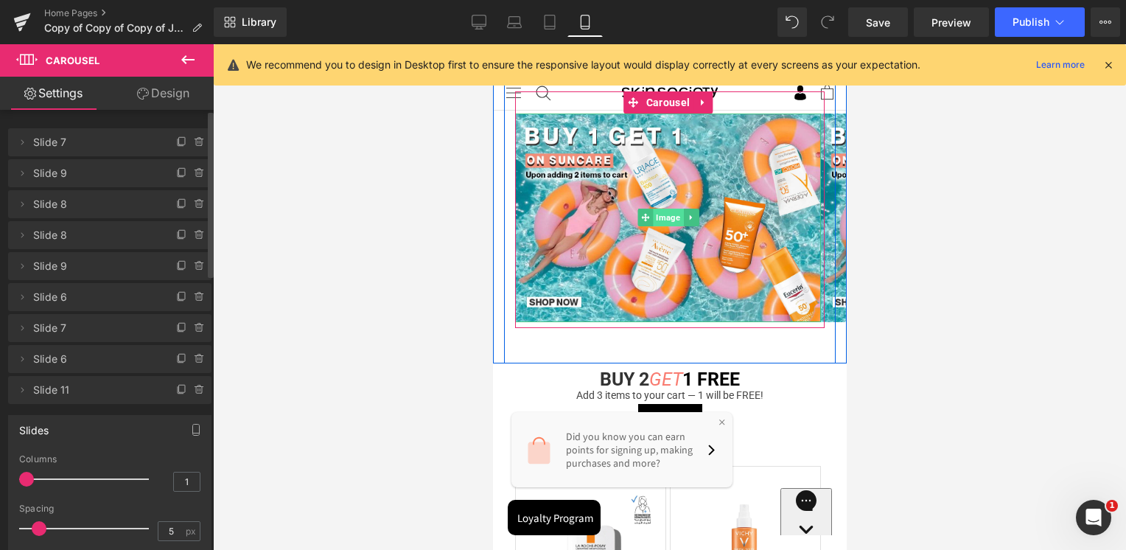
click at [657, 220] on span "Image" at bounding box center [667, 217] width 30 height 18
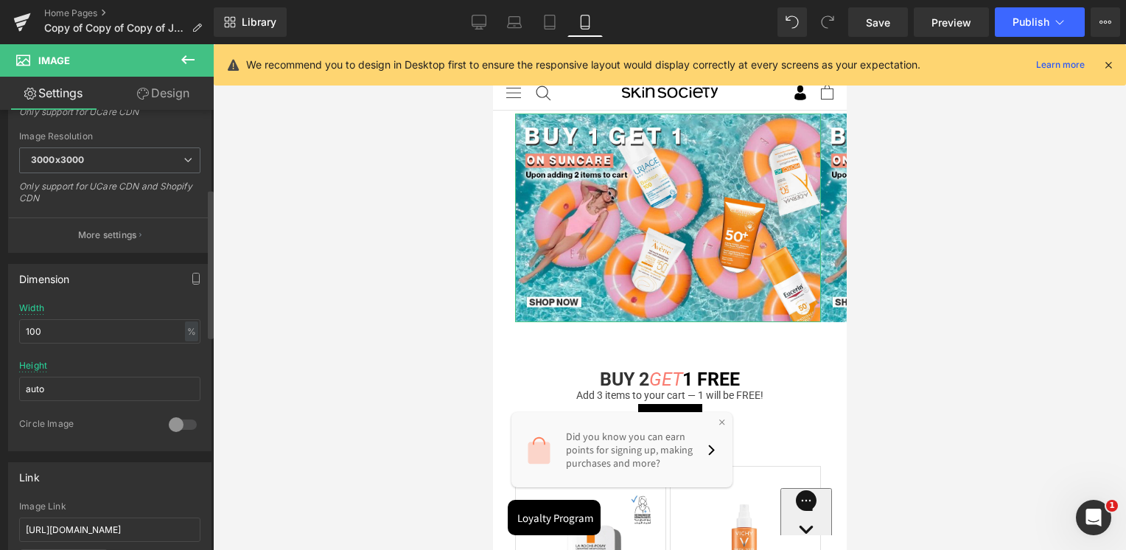
scroll to position [442, 0]
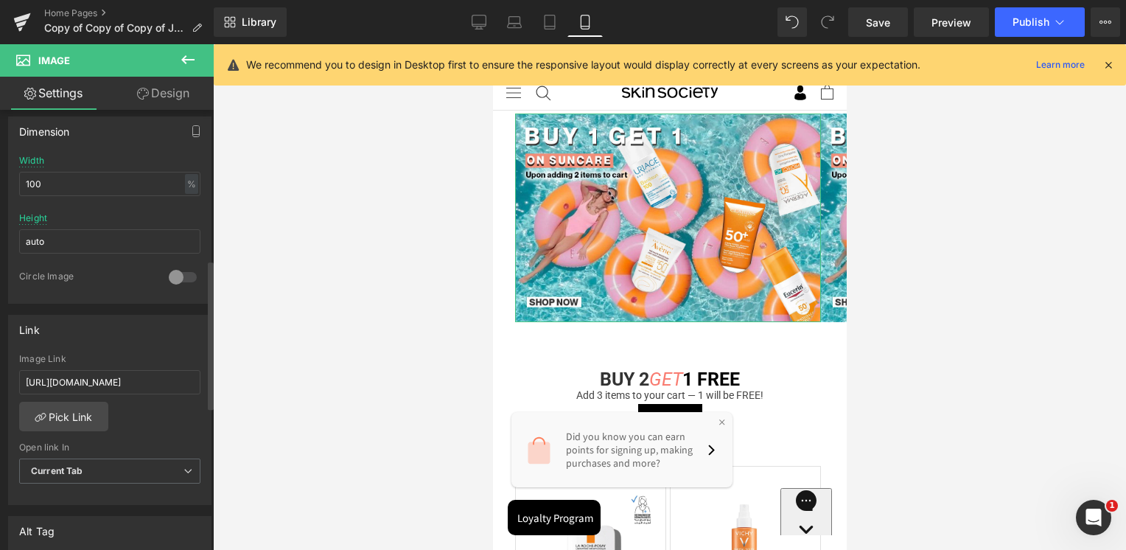
click at [103, 364] on div "Image Link [URL][DOMAIN_NAME]" at bounding box center [109, 378] width 181 height 48
click at [106, 381] on input "[URL][DOMAIN_NAME]" at bounding box center [109, 382] width 181 height 24
paste input "pages/search-results-page?q=vichy%20liftactiv&tab=products&sort_by=created&page…"
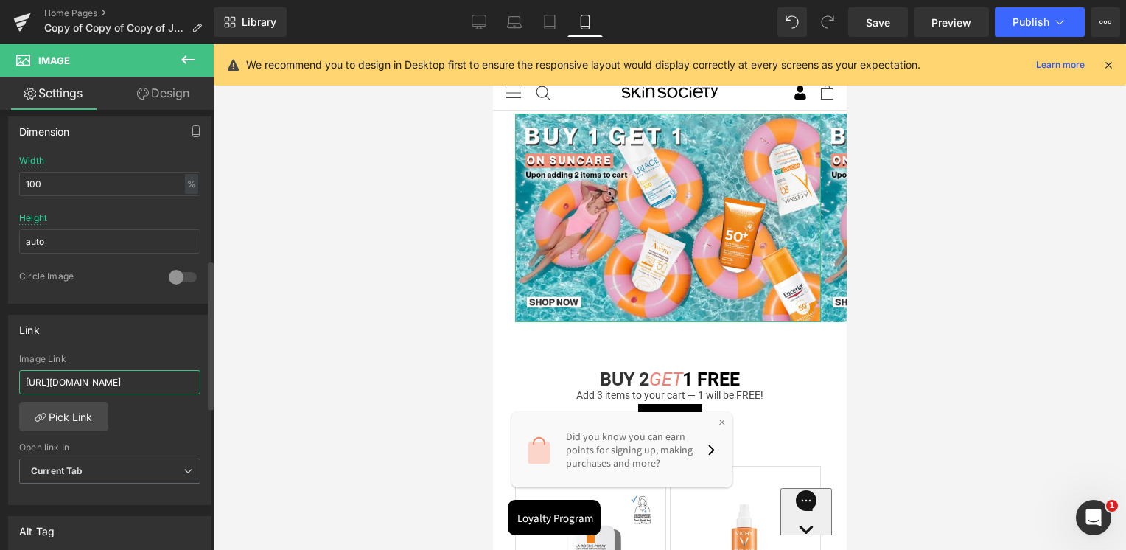
scroll to position [0, 307]
click at [138, 373] on input "[URL][DOMAIN_NAME]" at bounding box center [109, 382] width 181 height 24
type input "[URL][DOMAIN_NAME]"
click at [139, 360] on div "Image Link" at bounding box center [109, 359] width 181 height 10
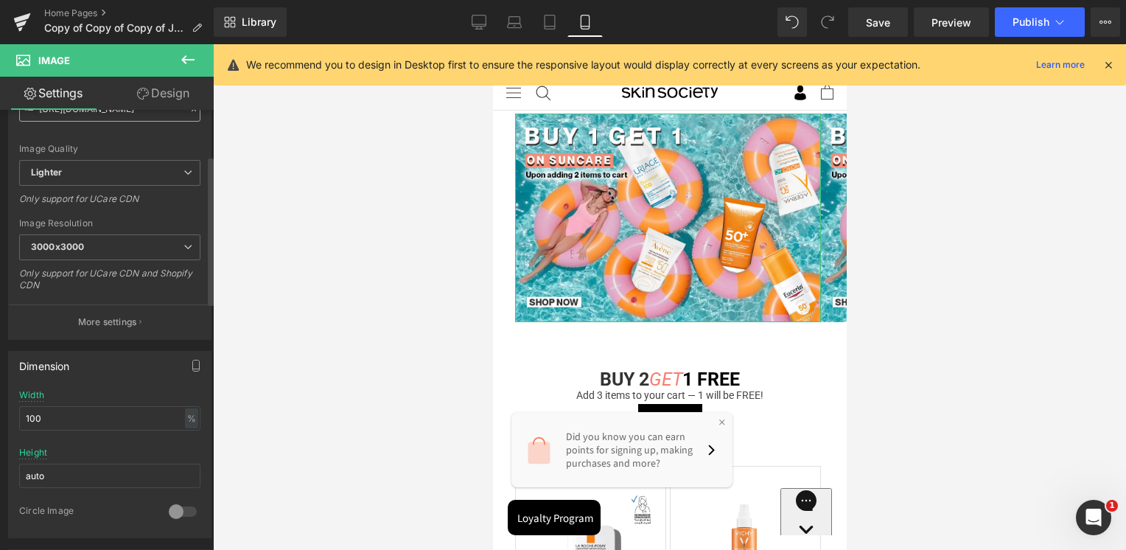
scroll to position [0, 0]
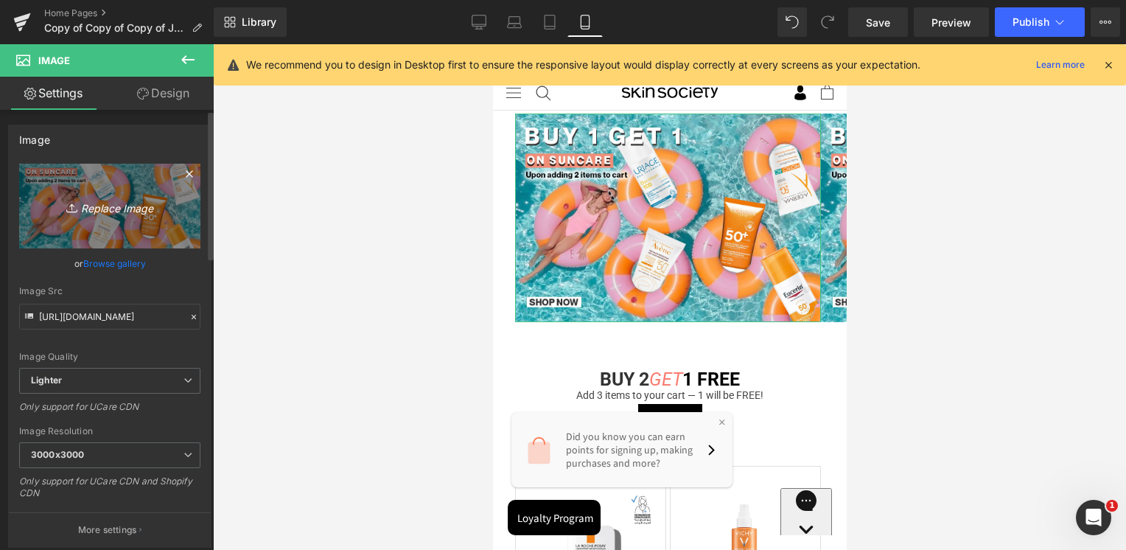
click at [133, 208] on icon "Replace Image" at bounding box center [110, 206] width 118 height 18
type input "C:\fakepath\Vichy liftactiv mobile.jpg"
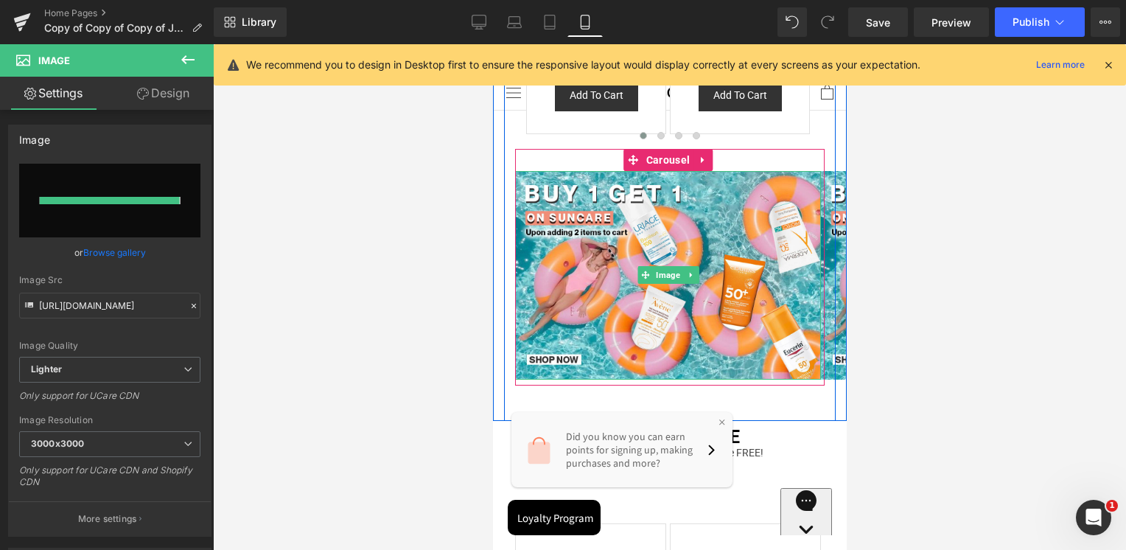
type input "[URL][DOMAIN_NAME]"
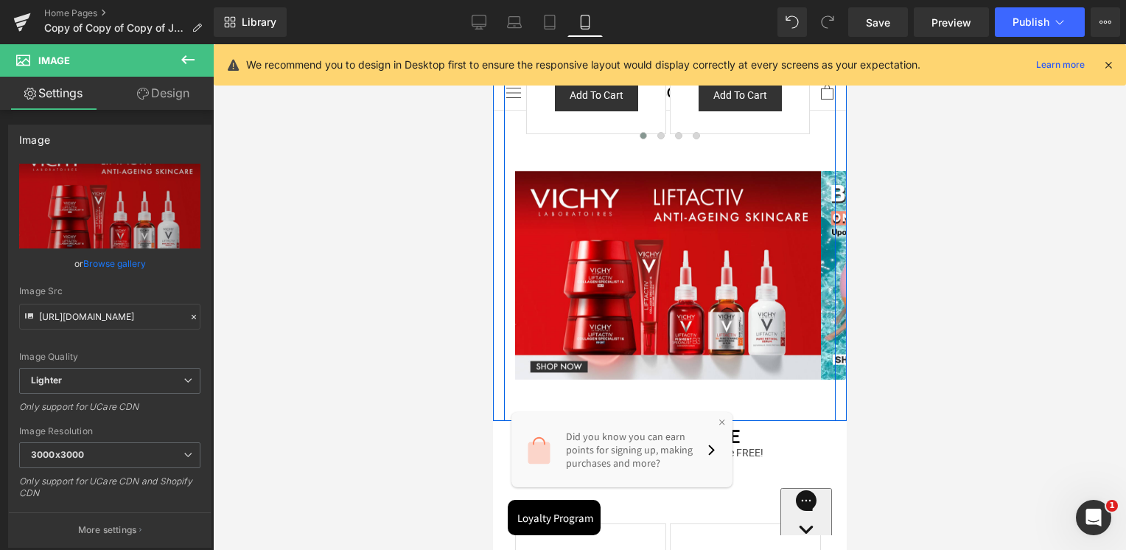
scroll to position [810, 0]
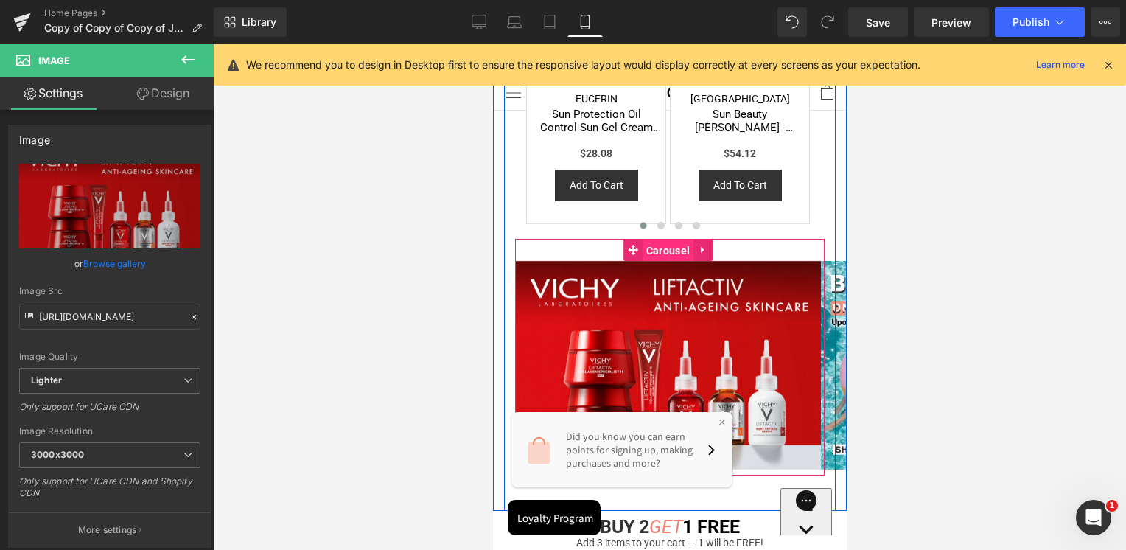
drag, startPoint x: 667, startPoint y: 247, endPoint x: 768, endPoint y: 283, distance: 107.2
click at [667, 247] on span "Carousel" at bounding box center [667, 250] width 51 height 22
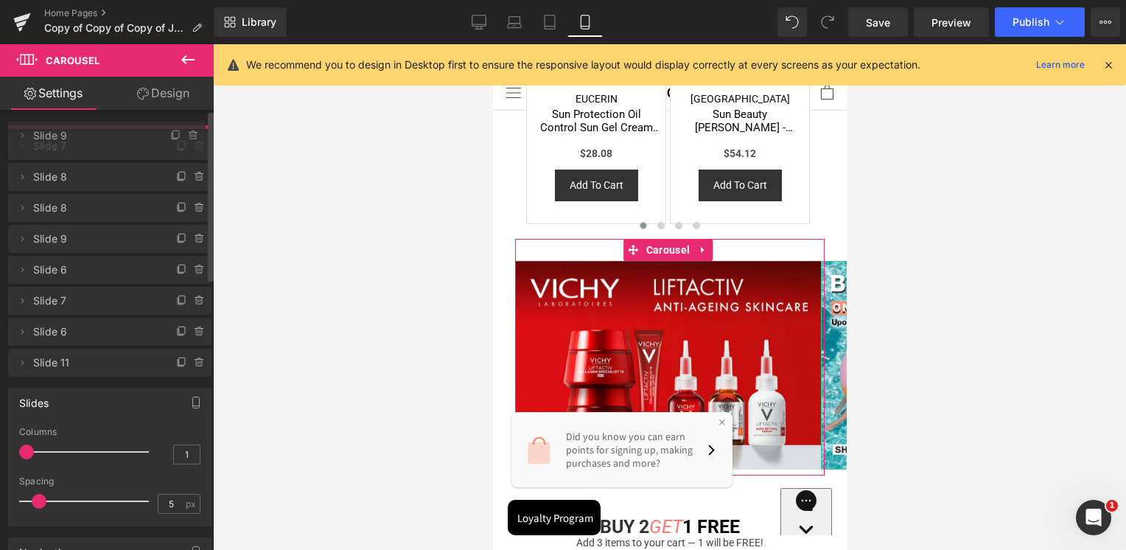
drag, startPoint x: 88, startPoint y: 169, endPoint x: 94, endPoint y: 131, distance: 38.0
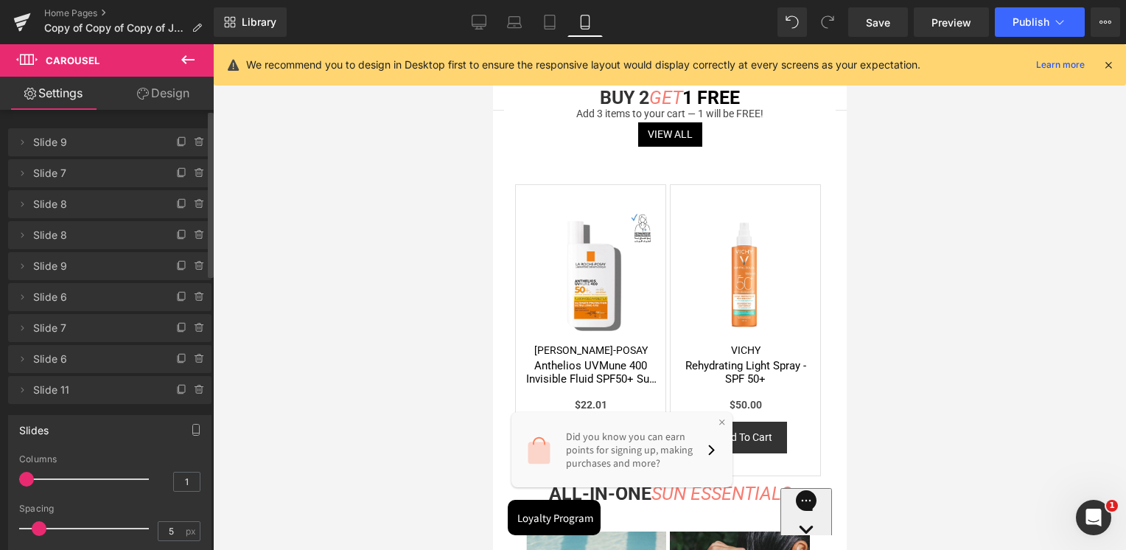
scroll to position [1252, 0]
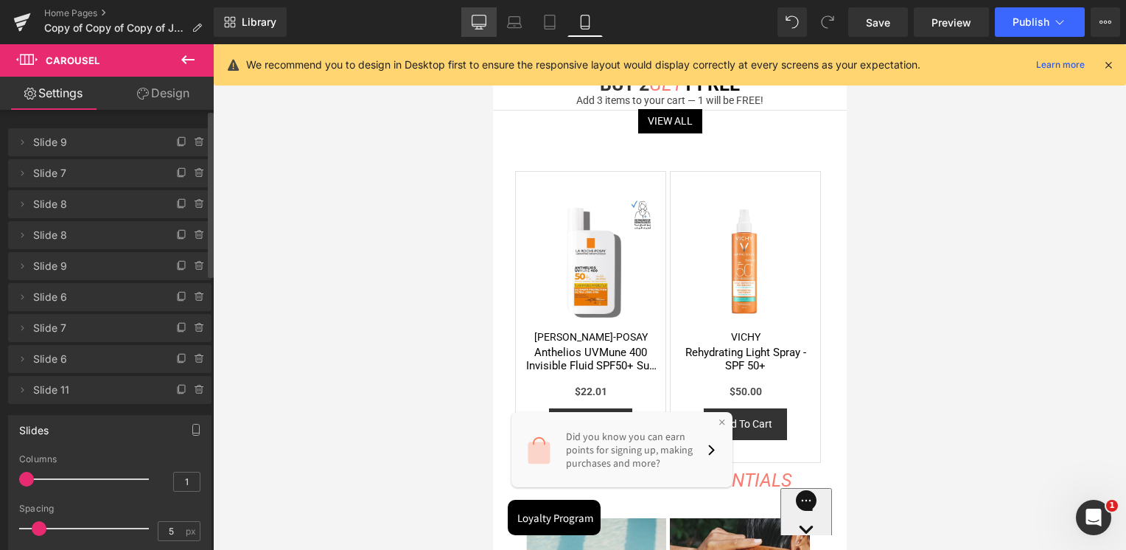
click at [466, 28] on link "Desktop" at bounding box center [478, 21] width 35 height 29
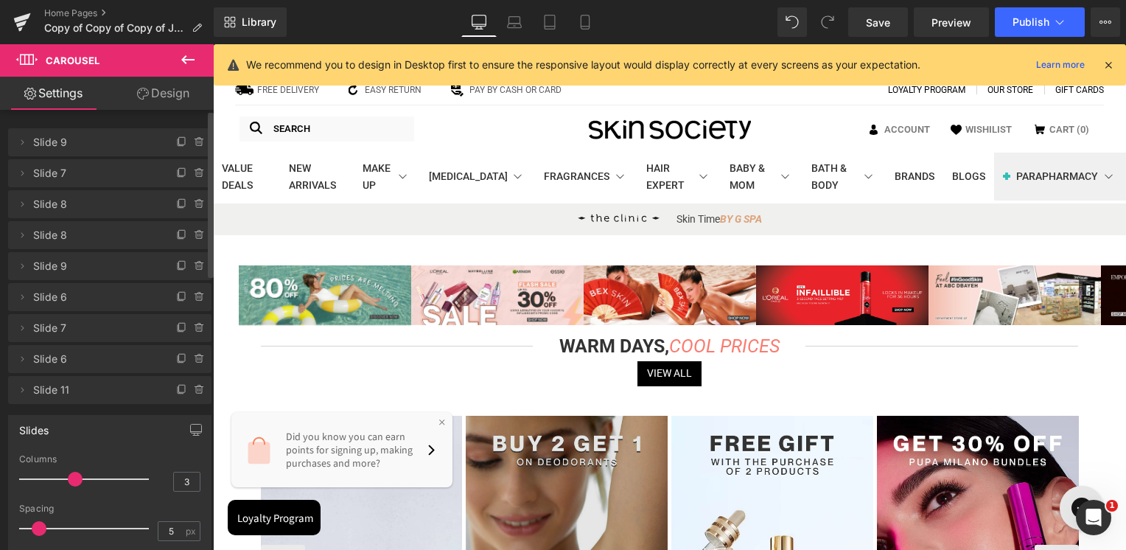
scroll to position [295, 0]
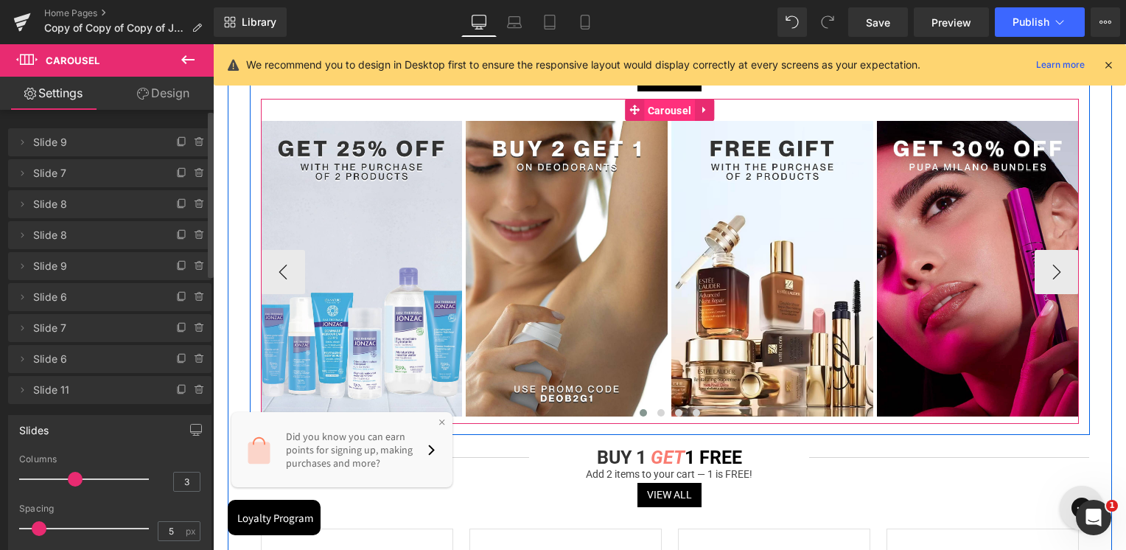
click at [669, 109] on span "Carousel" at bounding box center [669, 110] width 51 height 22
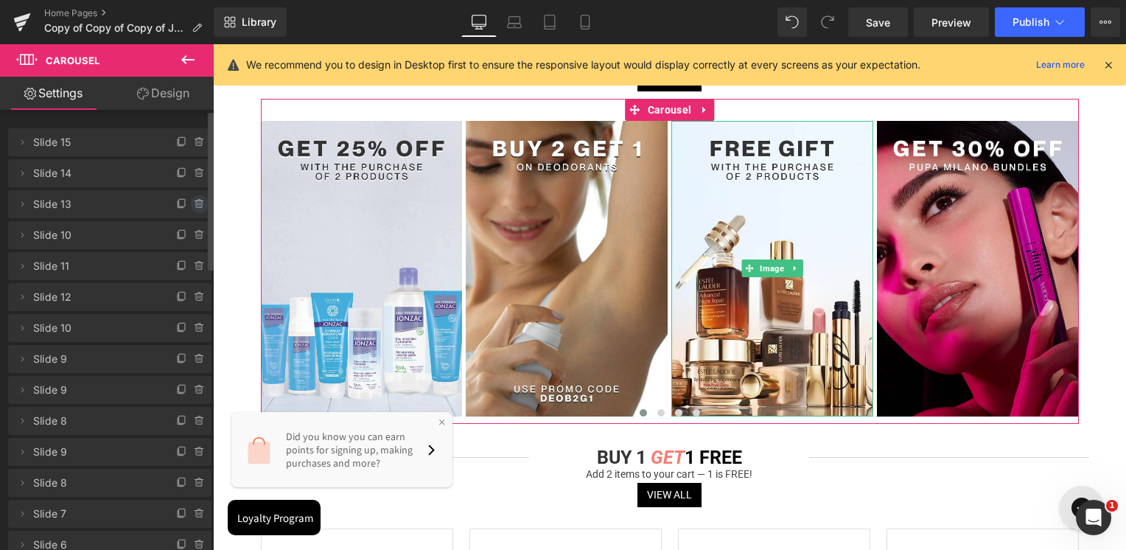
click at [194, 202] on icon at bounding box center [200, 204] width 12 height 12
click at [194, 202] on button "Delete" at bounding box center [184, 204] width 46 height 19
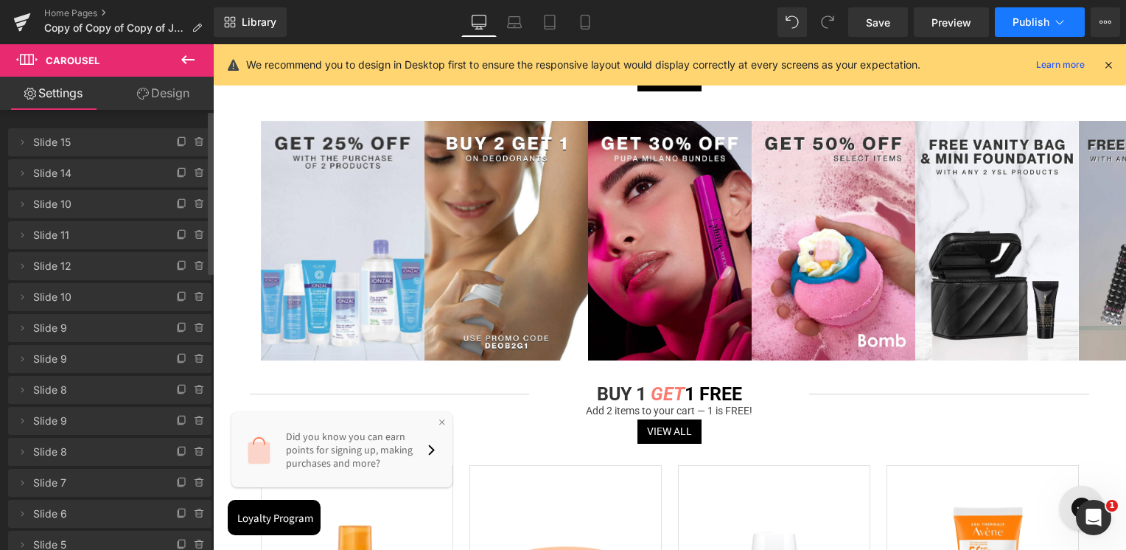
click at [1014, 15] on button "Publish" at bounding box center [1040, 21] width 90 height 29
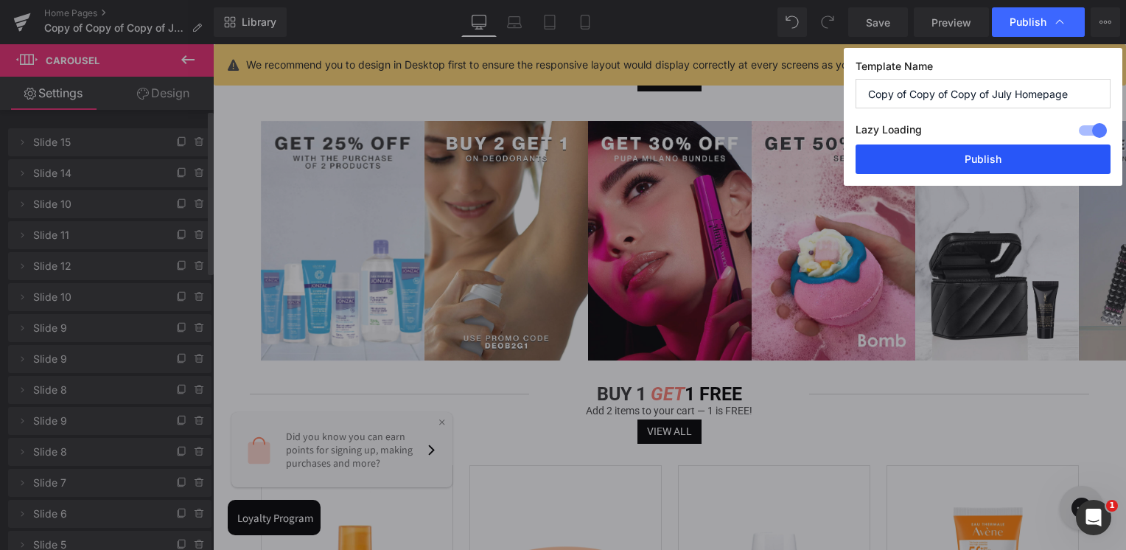
click at [941, 152] on button "Publish" at bounding box center [982, 158] width 255 height 29
click at [941, 152] on img at bounding box center [997, 241] width 164 height 240
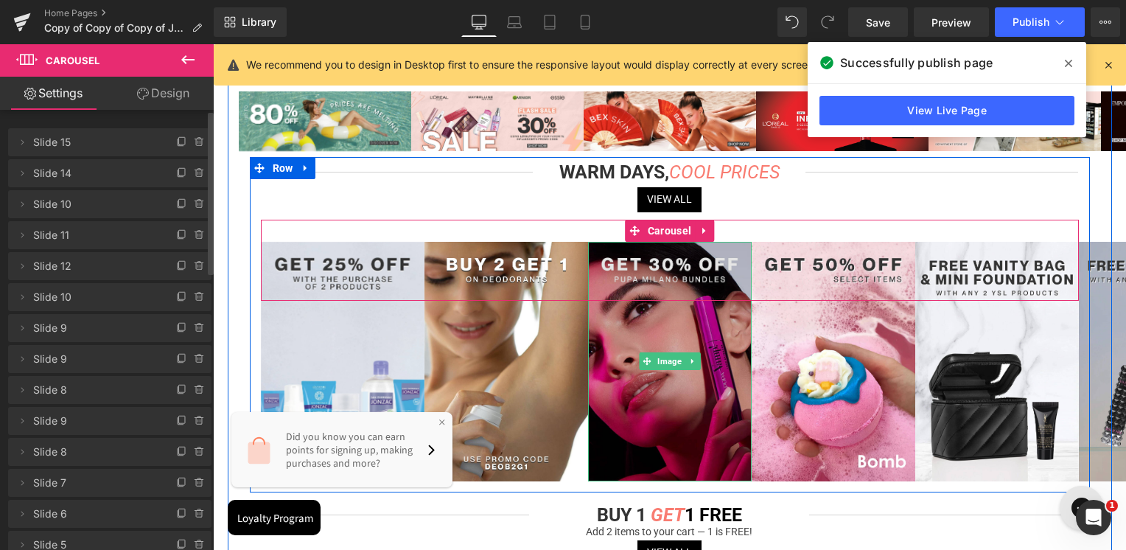
scroll to position [0, 0]
